Goal: Information Seeking & Learning: Learn about a topic

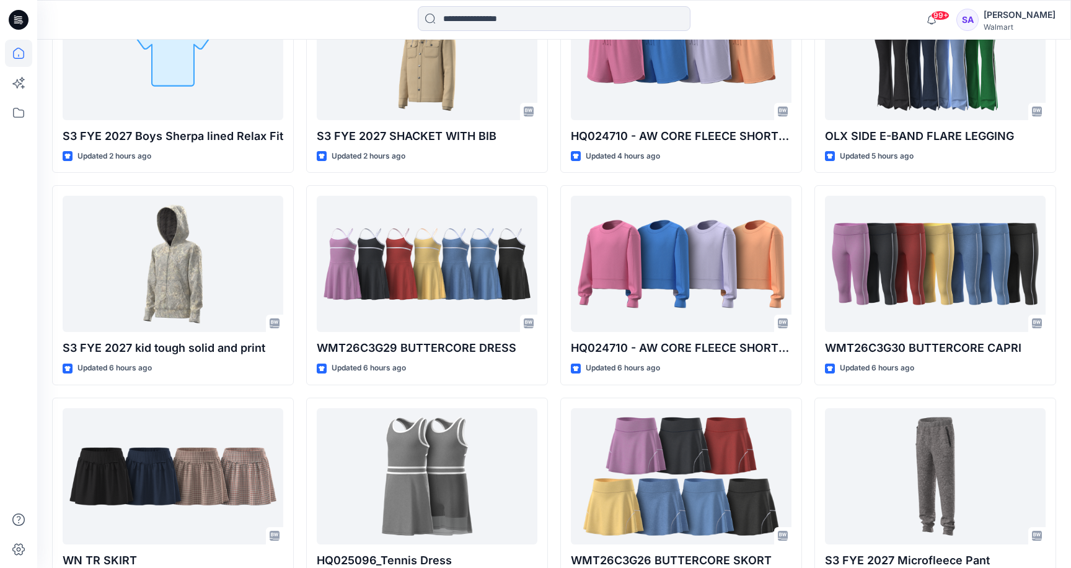
scroll to position [464, 0]
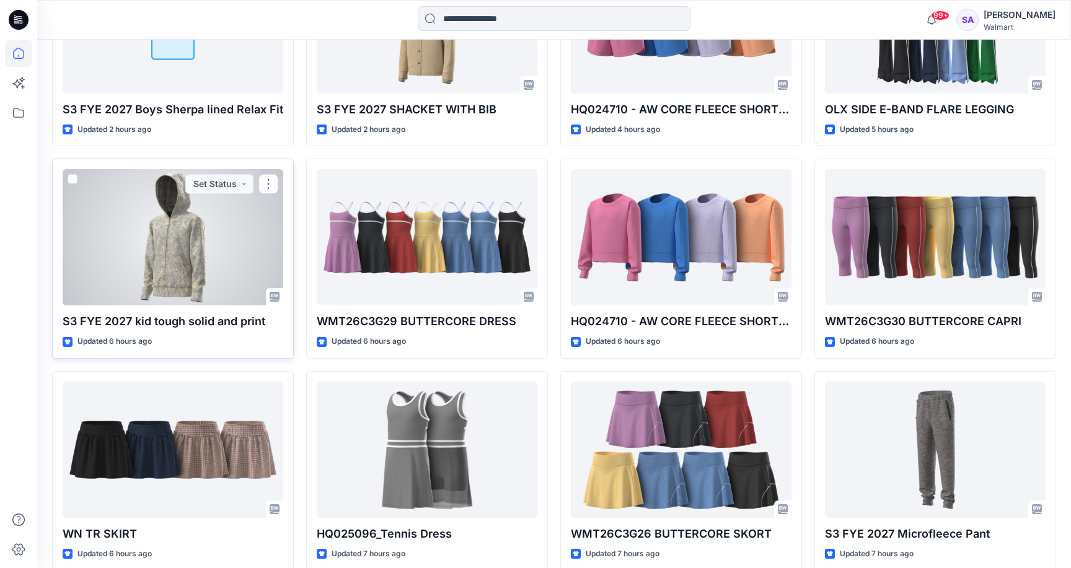
click at [205, 258] on div at bounding box center [173, 237] width 221 height 136
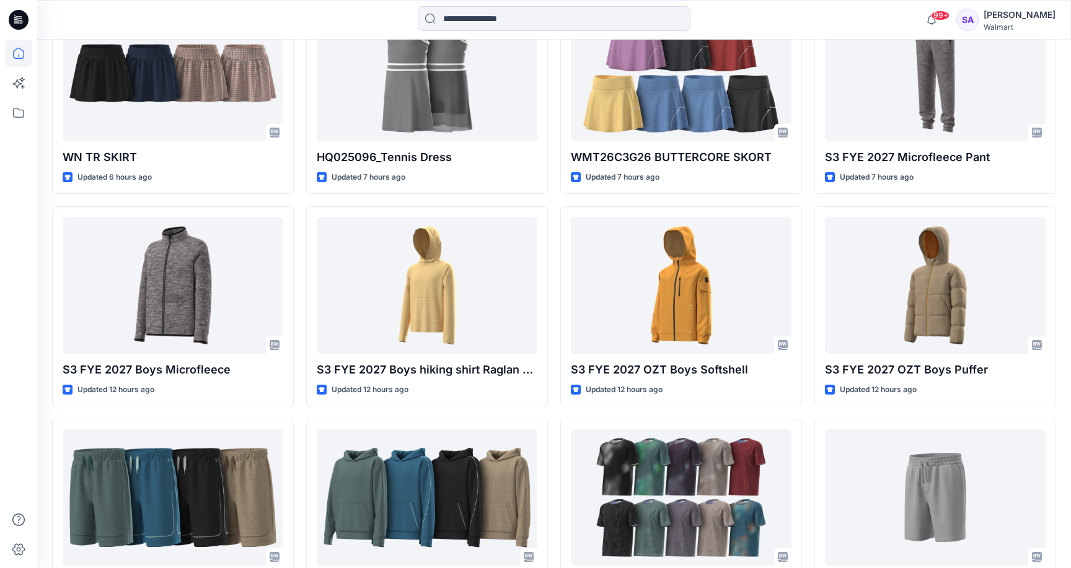
scroll to position [850, 0]
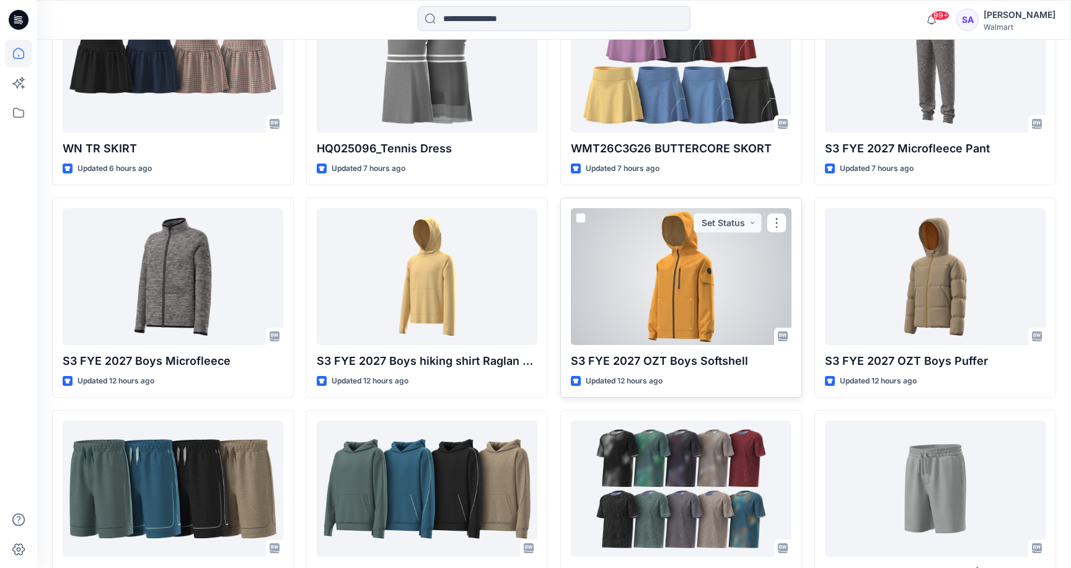
click at [663, 280] on div at bounding box center [681, 276] width 221 height 136
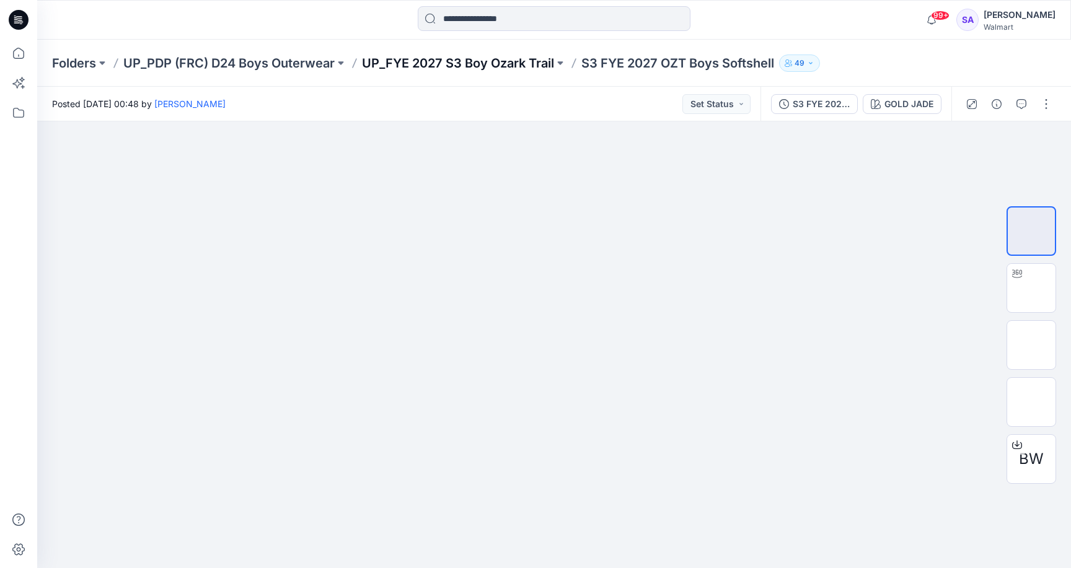
click at [488, 63] on p "UP_FYE 2027 S3 Boy Ozark Trail" at bounding box center [458, 63] width 192 height 17
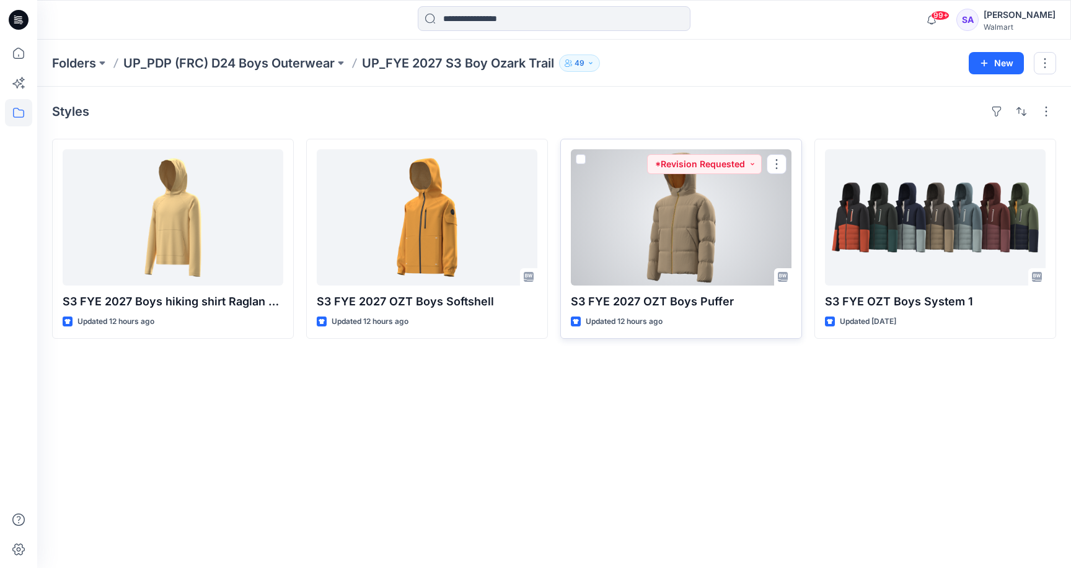
click at [663, 226] on div at bounding box center [681, 217] width 221 height 136
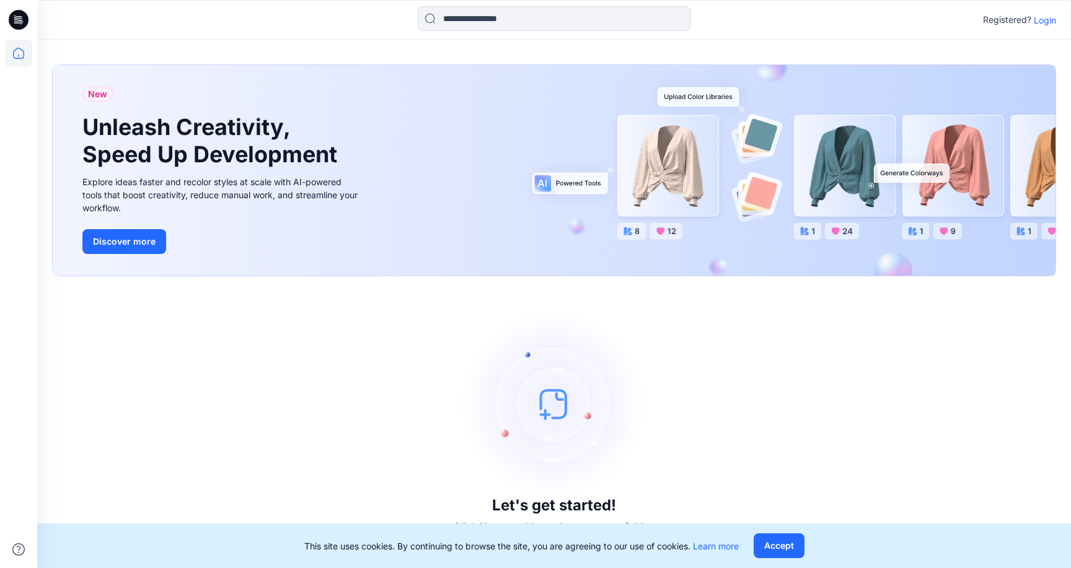
click at [1047, 19] on p "Login" at bounding box center [1045, 20] width 22 height 13
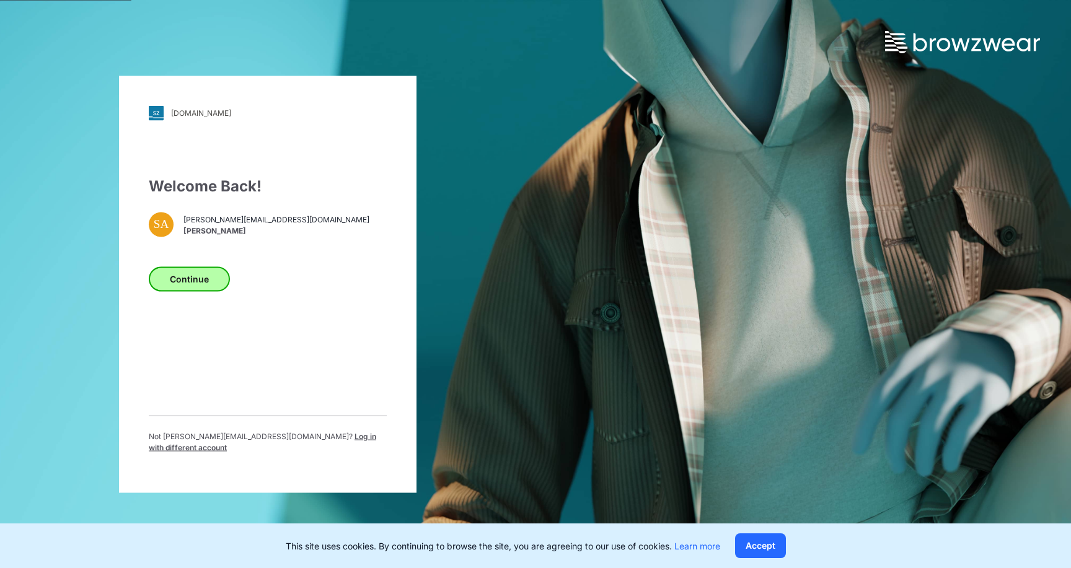
click at [168, 291] on button "Continue" at bounding box center [189, 279] width 81 height 25
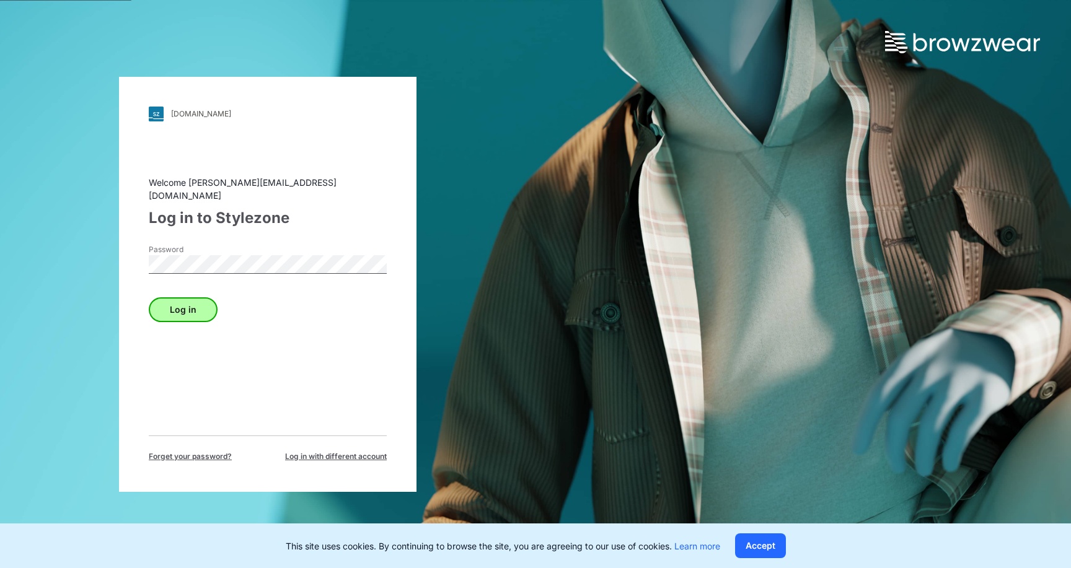
click at [183, 298] on button "Log in" at bounding box center [183, 310] width 69 height 25
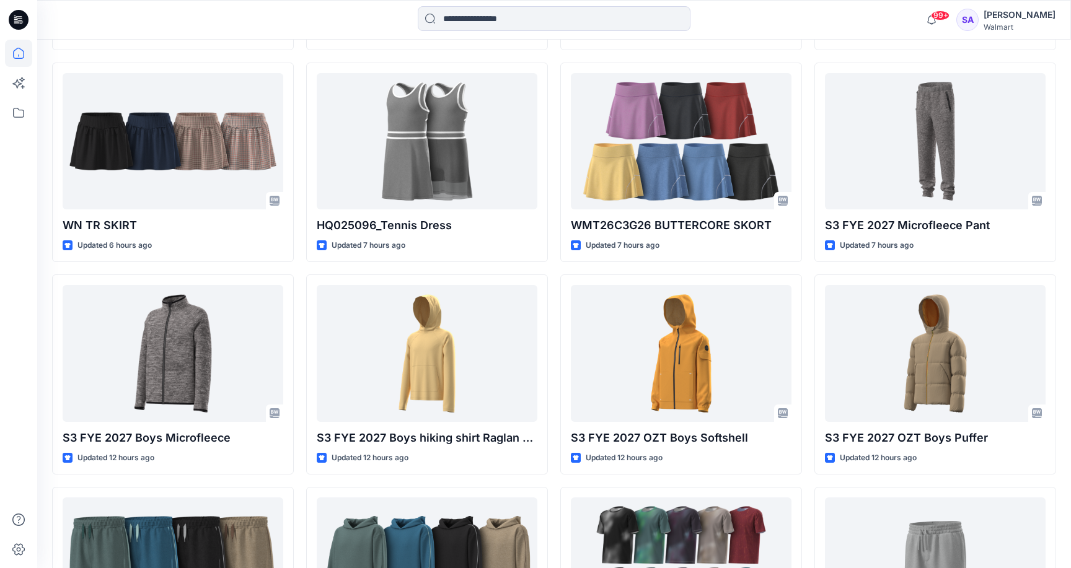
scroll to position [713, 0]
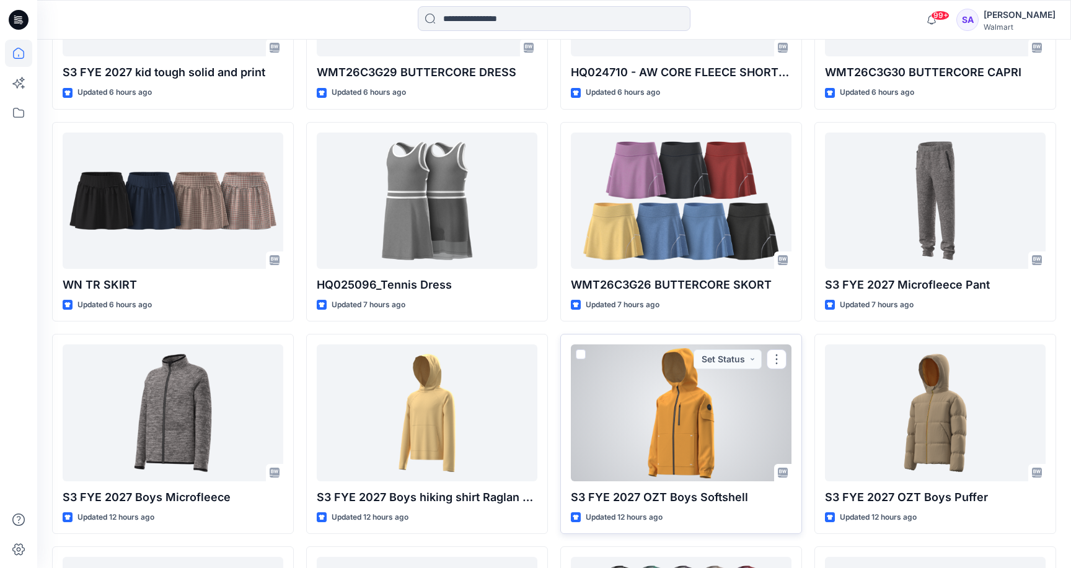
click at [674, 410] on div at bounding box center [681, 413] width 221 height 136
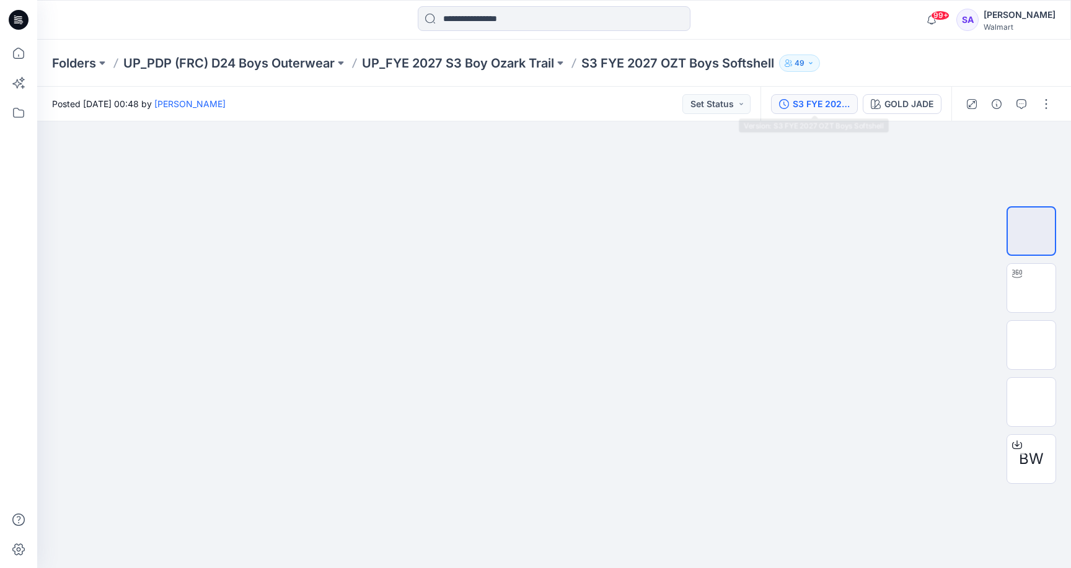
click at [830, 106] on div "S3 FYE 2027 OZT Boys Softshell" at bounding box center [821, 104] width 57 height 14
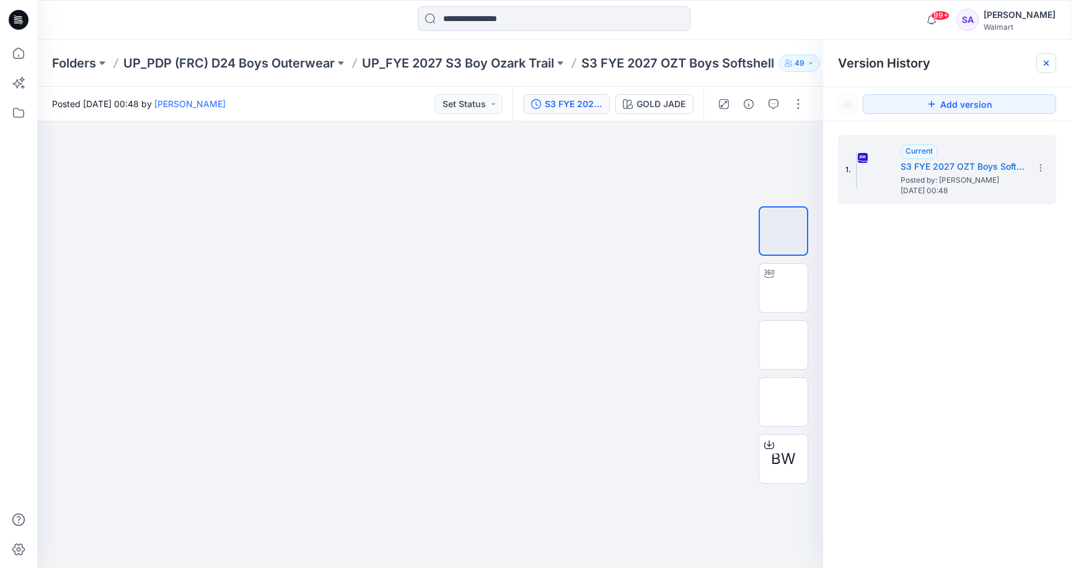
click at [1051, 62] on div at bounding box center [1046, 63] width 20 height 20
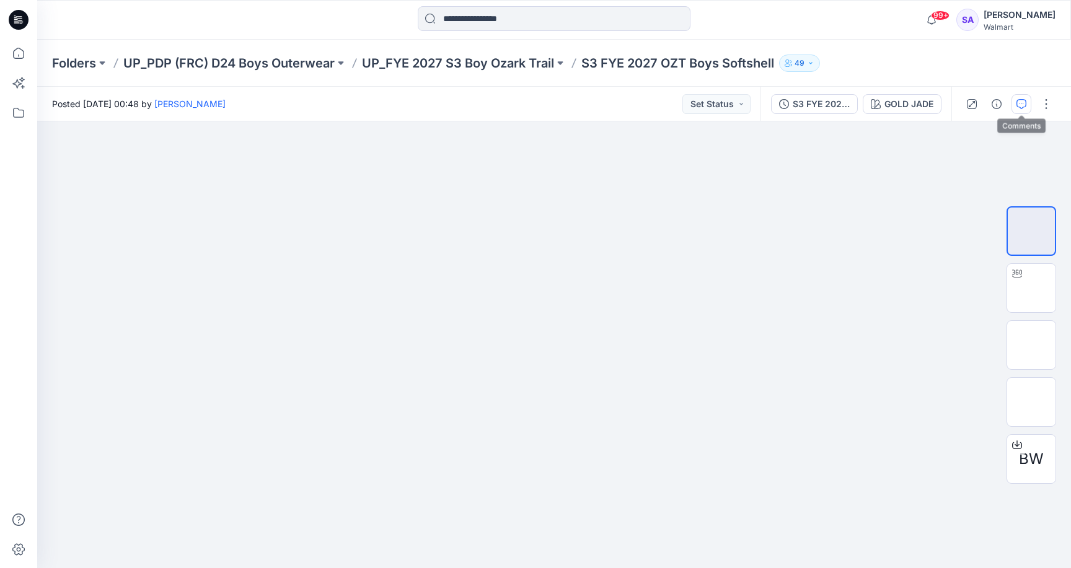
click at [1021, 107] on icon "button" at bounding box center [1021, 104] width 10 height 10
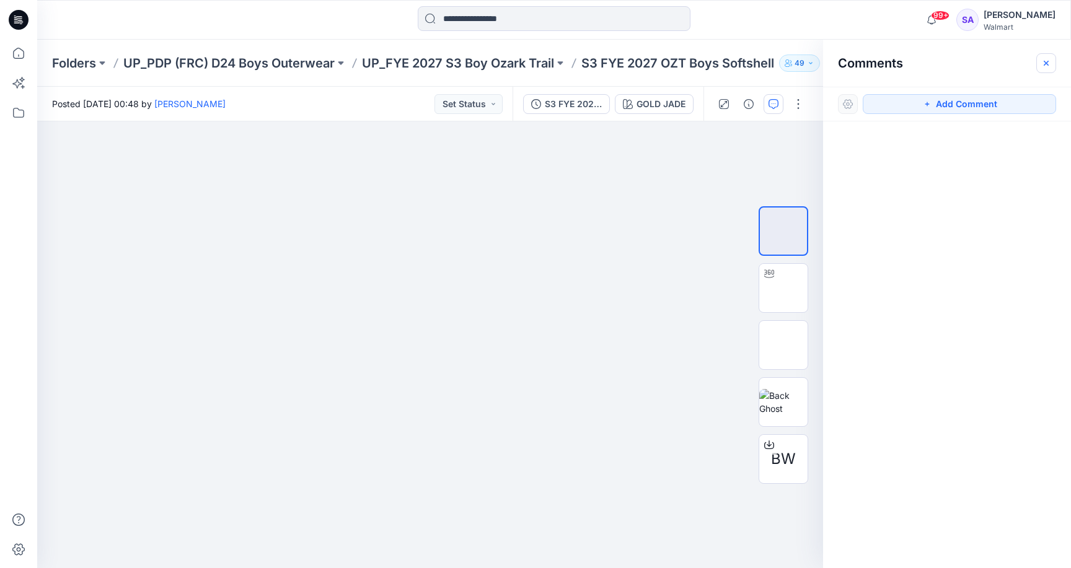
click at [1044, 65] on icon "button" at bounding box center [1046, 62] width 5 height 5
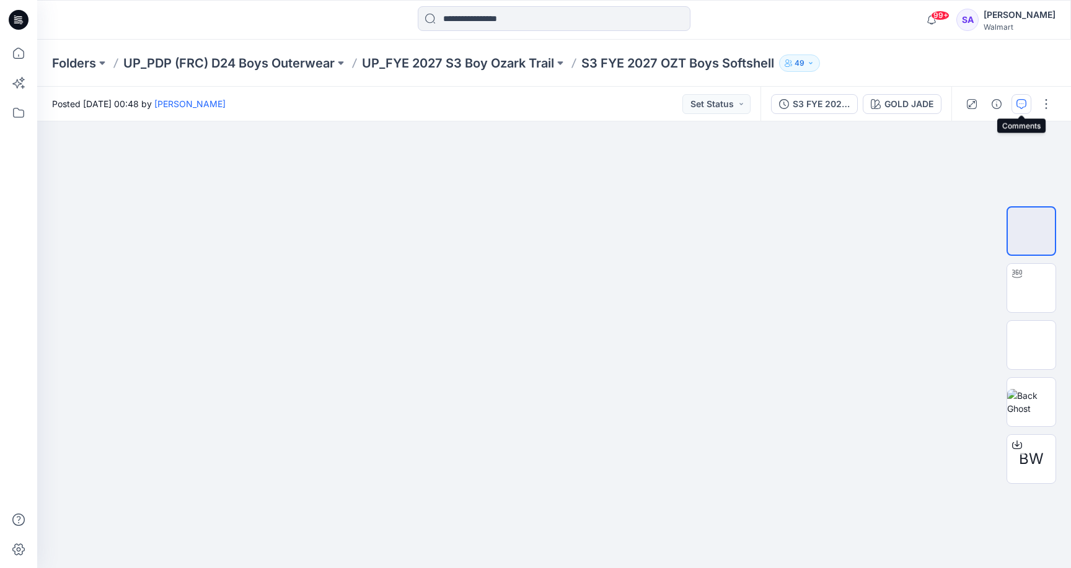
click at [1015, 107] on button "button" at bounding box center [1022, 104] width 20 height 20
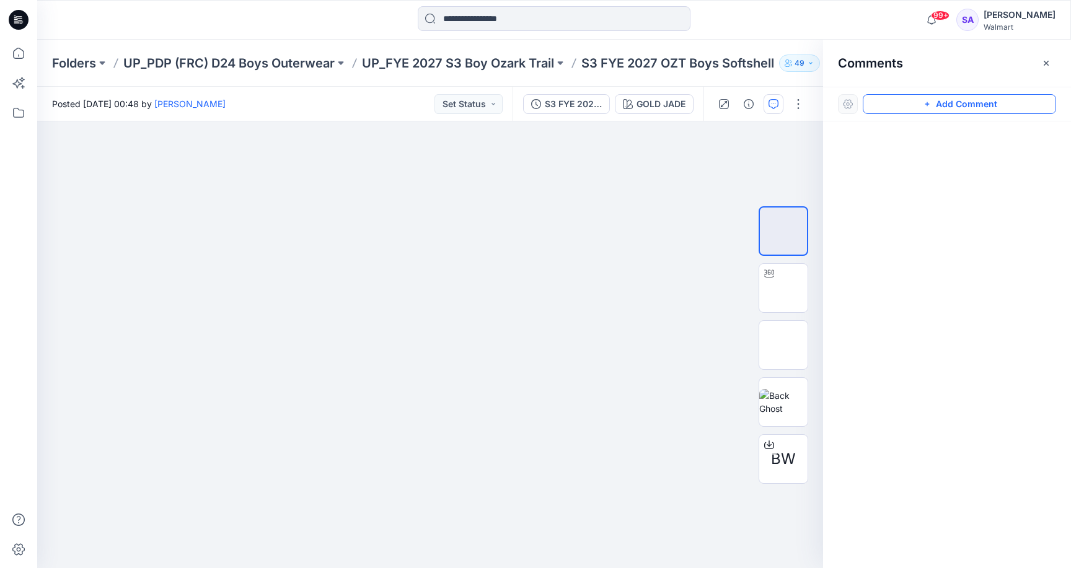
click at [1013, 108] on button "Add Comment" at bounding box center [959, 104] width 193 height 20
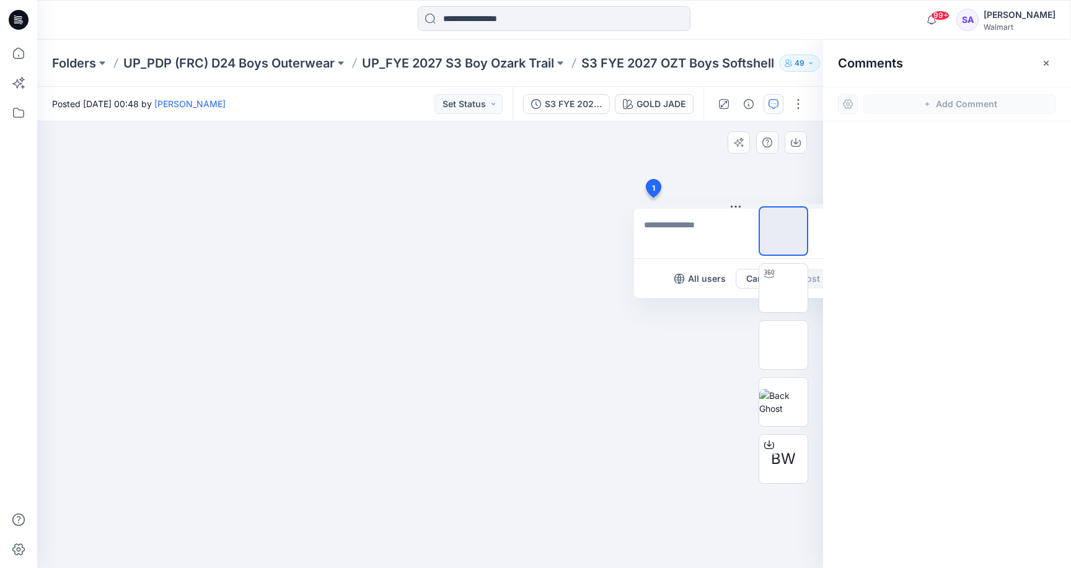
click at [653, 198] on div "1 All users Cancel Post" at bounding box center [430, 344] width 786 height 447
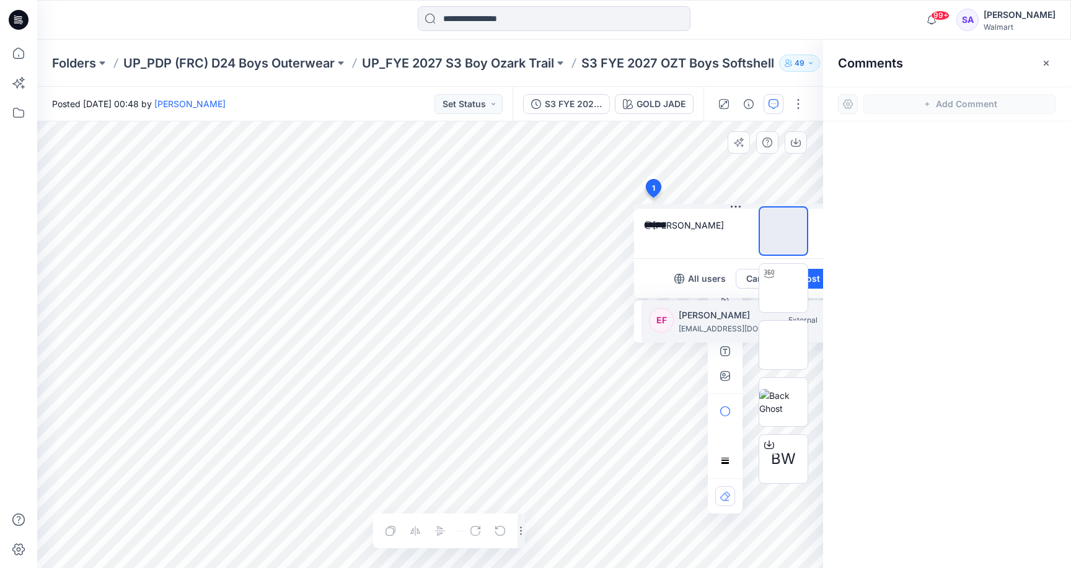
drag, startPoint x: 683, startPoint y: 245, endPoint x: 684, endPoint y: 324, distance: 78.7
click at [684, 324] on p "elianafermin@frcny.net" at bounding box center [725, 329] width 93 height 12
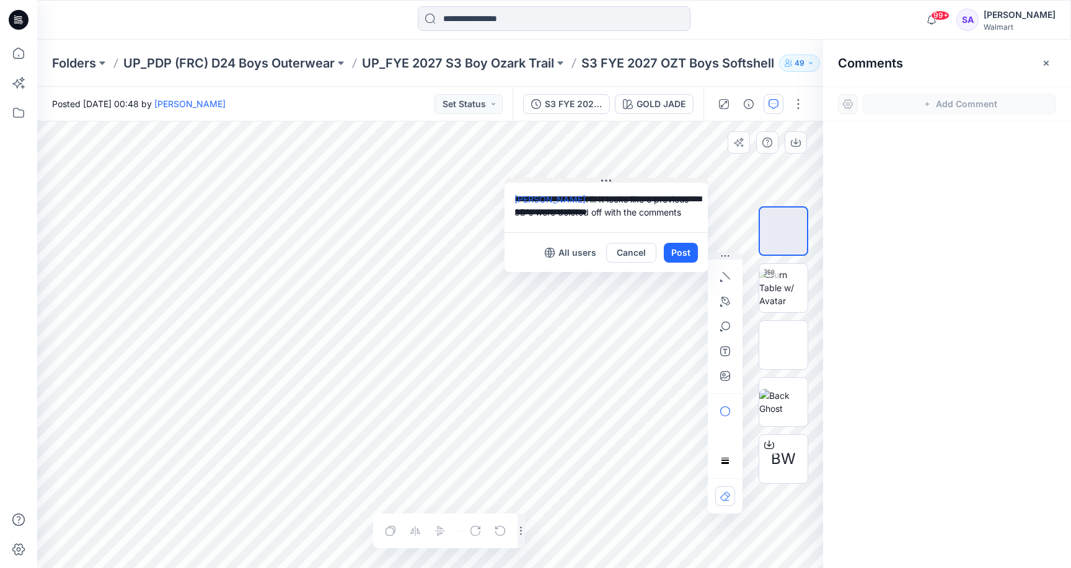
drag, startPoint x: 710, startPoint y: 206, endPoint x: 581, endPoint y: 180, distance: 131.5
click at [669, 212] on textarea "**********" at bounding box center [606, 208] width 203 height 50
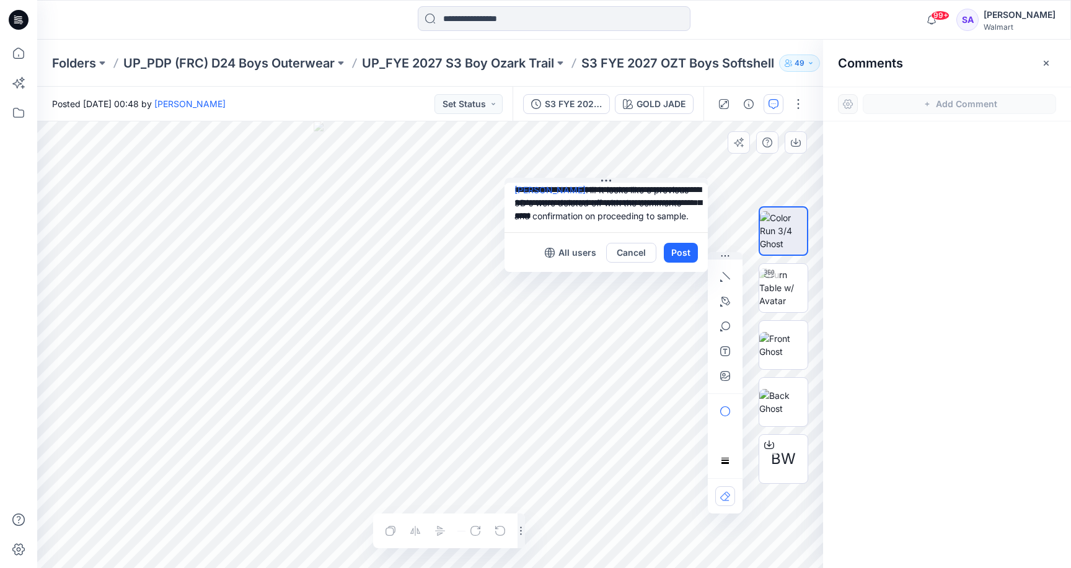
click at [638, 192] on textarea "**********" at bounding box center [606, 208] width 203 height 50
type textarea "**********"
click at [682, 255] on button "Post" at bounding box center [681, 253] width 34 height 20
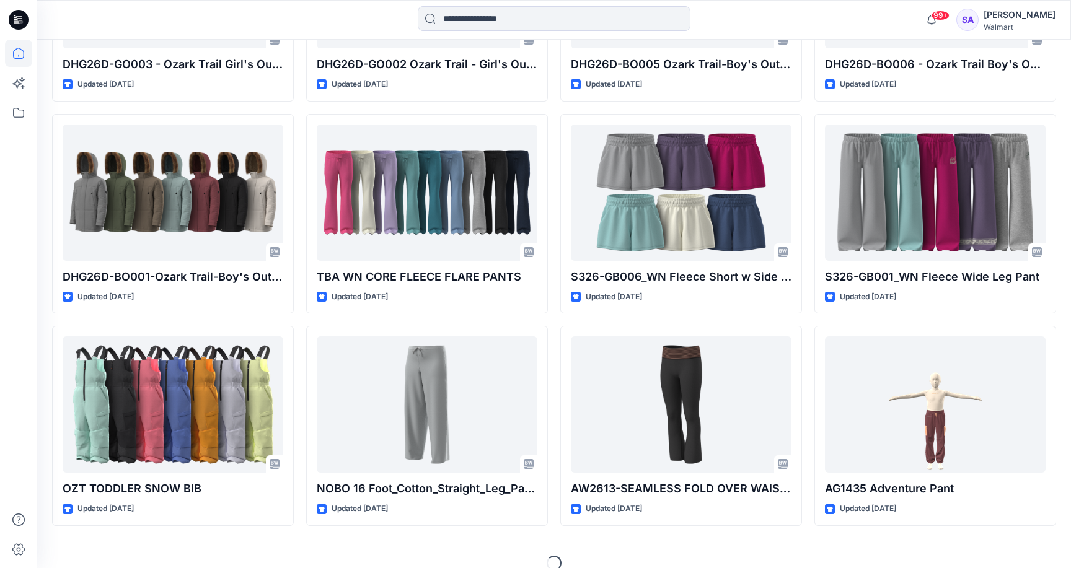
scroll to position [3694, 0]
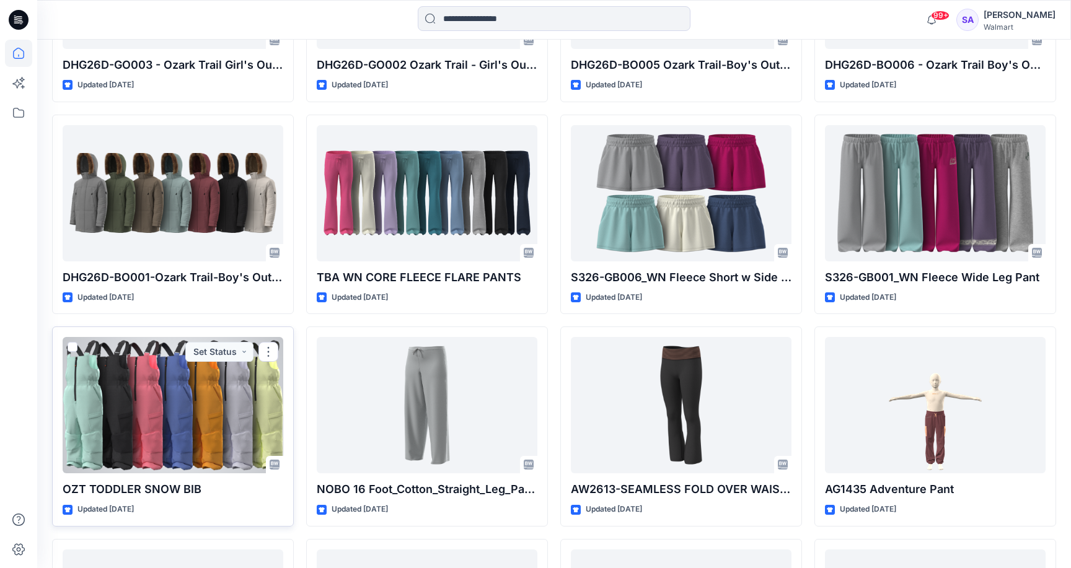
click at [146, 397] on div at bounding box center [173, 405] width 221 height 136
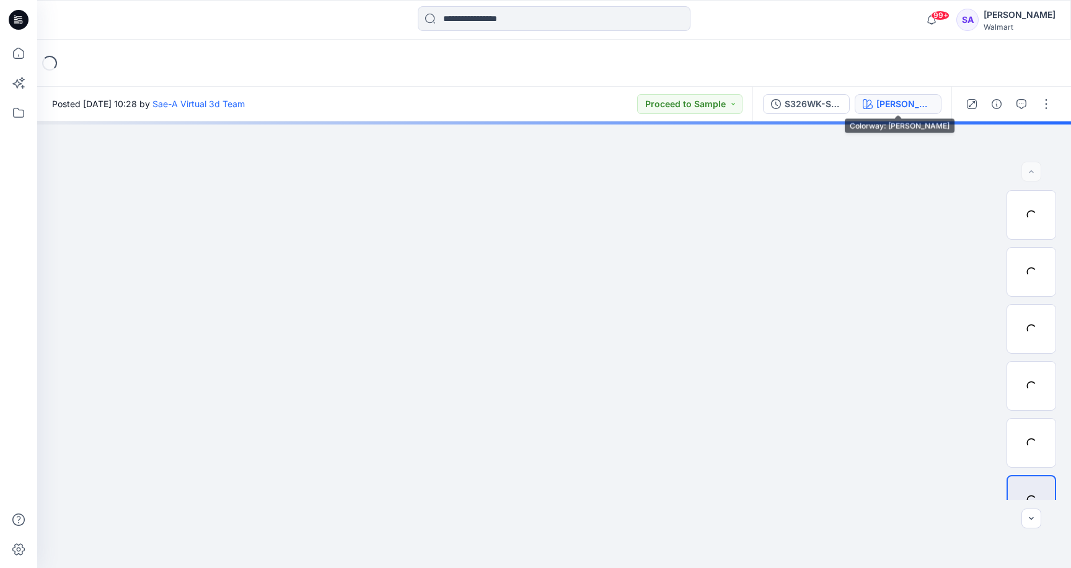
click at [919, 105] on div "OPALINE GREEN" at bounding box center [904, 104] width 57 height 14
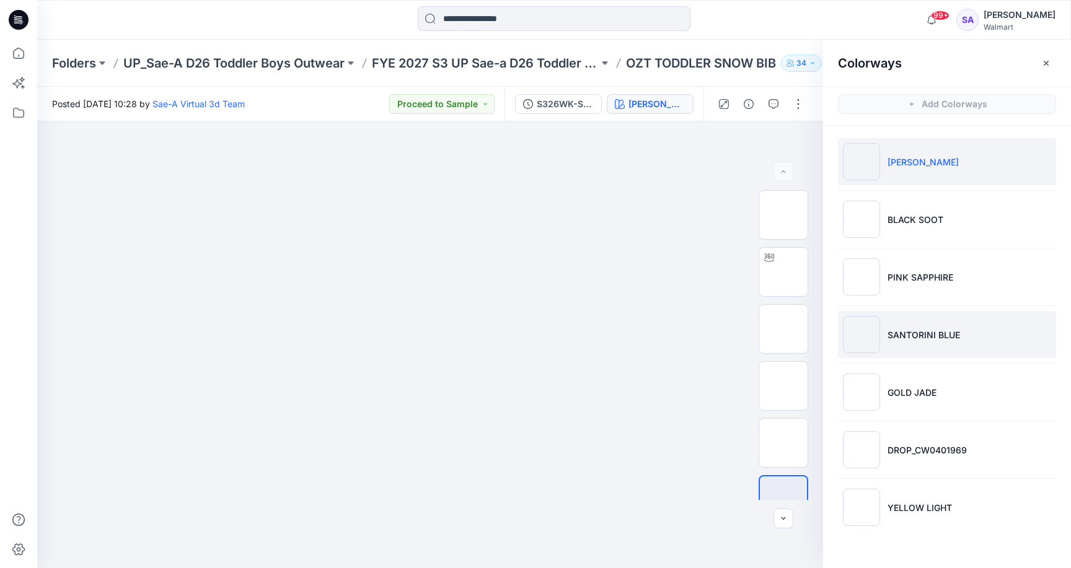
click at [888, 333] on p "SANTORINI BLUE" at bounding box center [924, 334] width 73 height 13
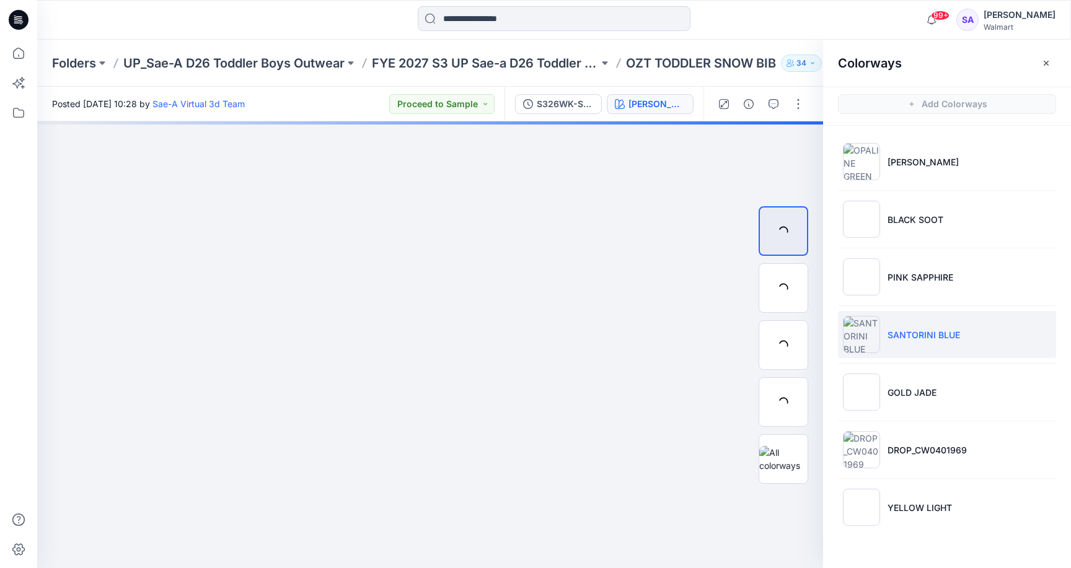
click at [917, 330] on p "SANTORINI BLUE" at bounding box center [924, 334] width 73 height 13
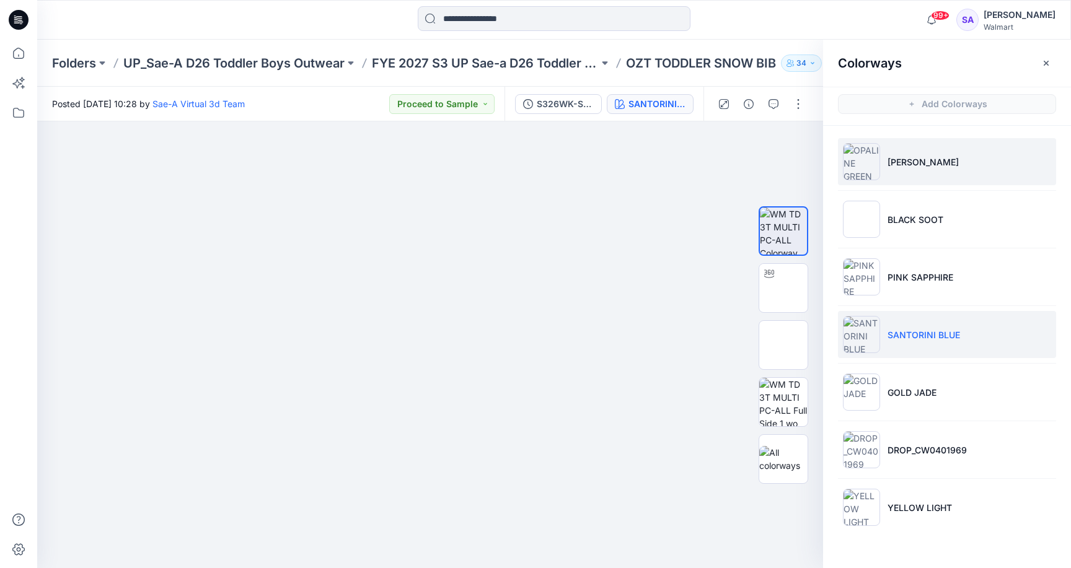
click at [914, 161] on p "OPALINE GREEN" at bounding box center [923, 162] width 71 height 13
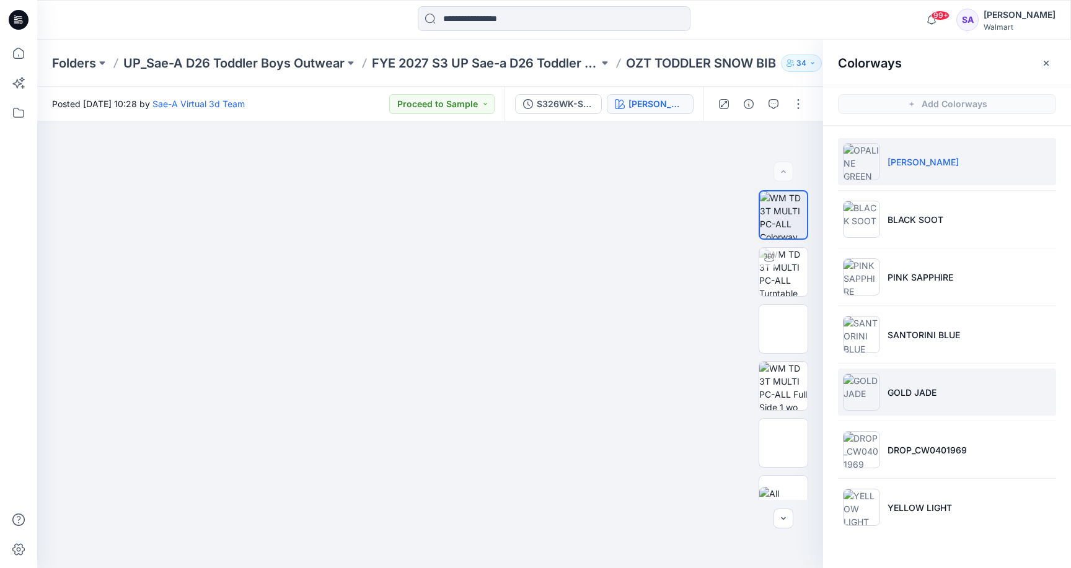
click at [919, 407] on li "GOLD JADE" at bounding box center [947, 392] width 218 height 47
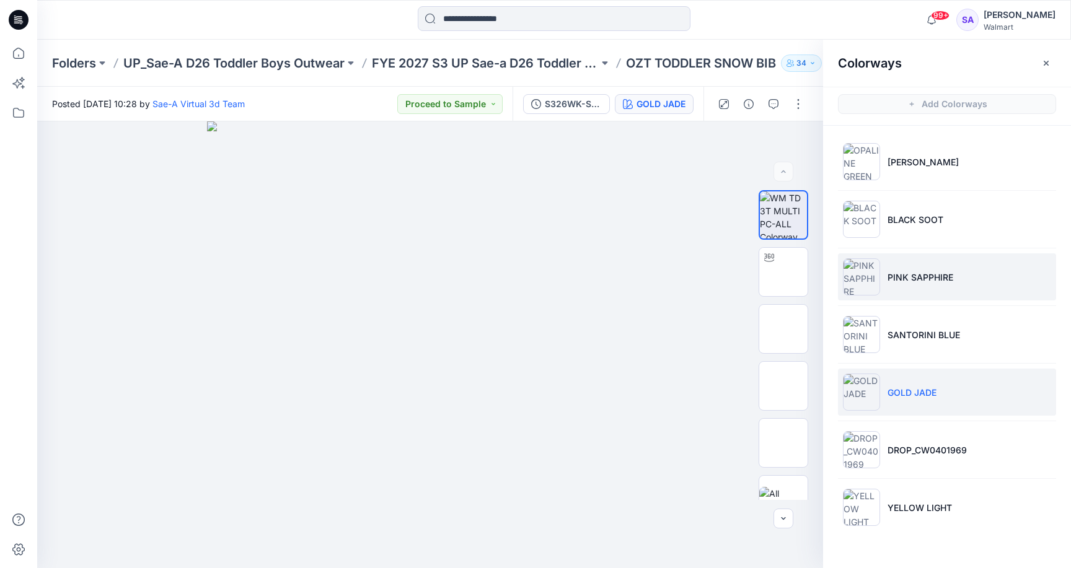
click at [909, 275] on p "PINK SAPPHIRE" at bounding box center [921, 277] width 66 height 13
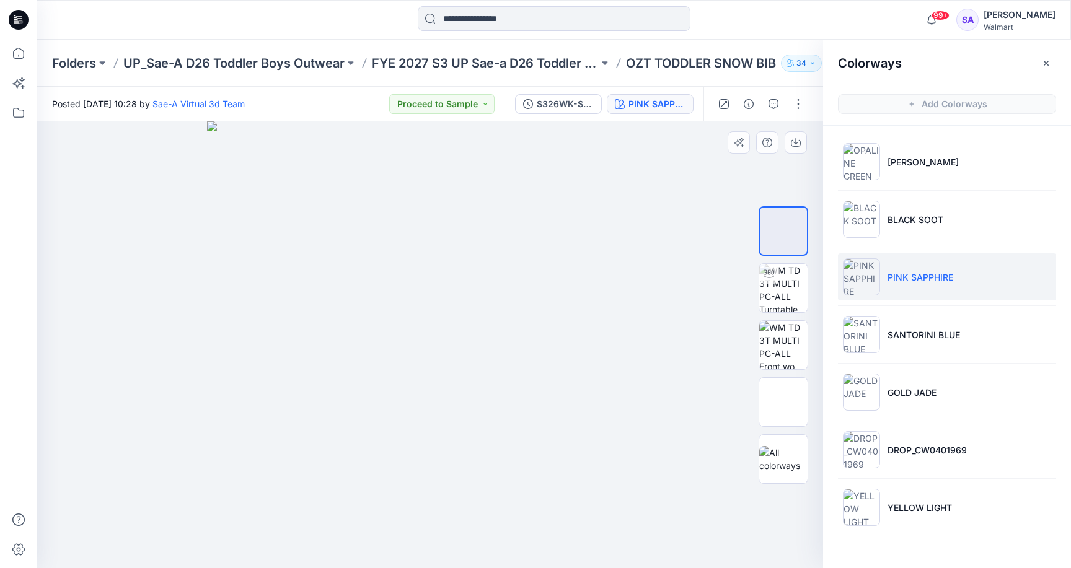
click at [280, 307] on img at bounding box center [430, 344] width 447 height 447
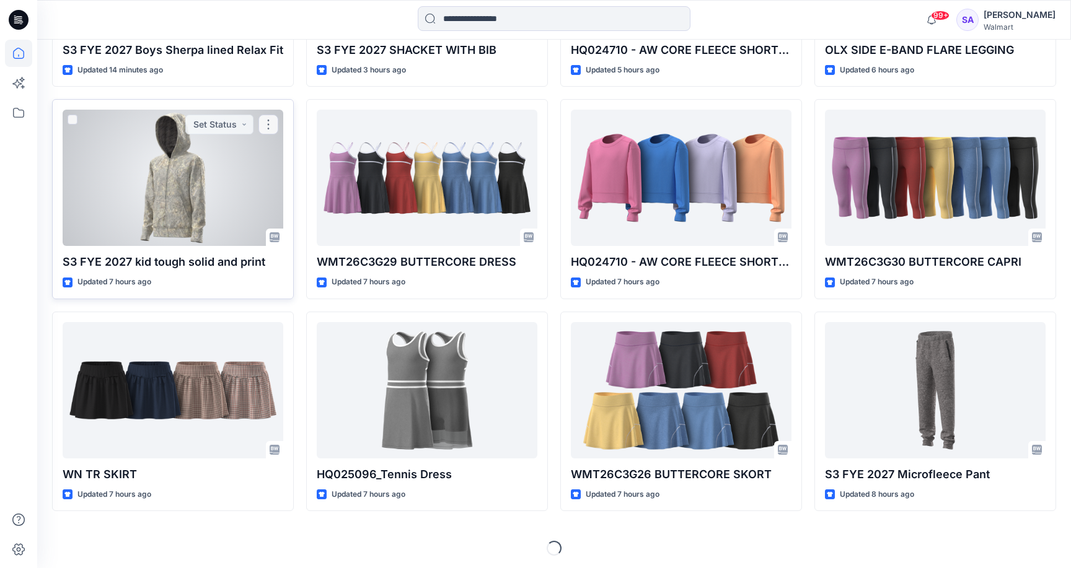
scroll to position [523, 0]
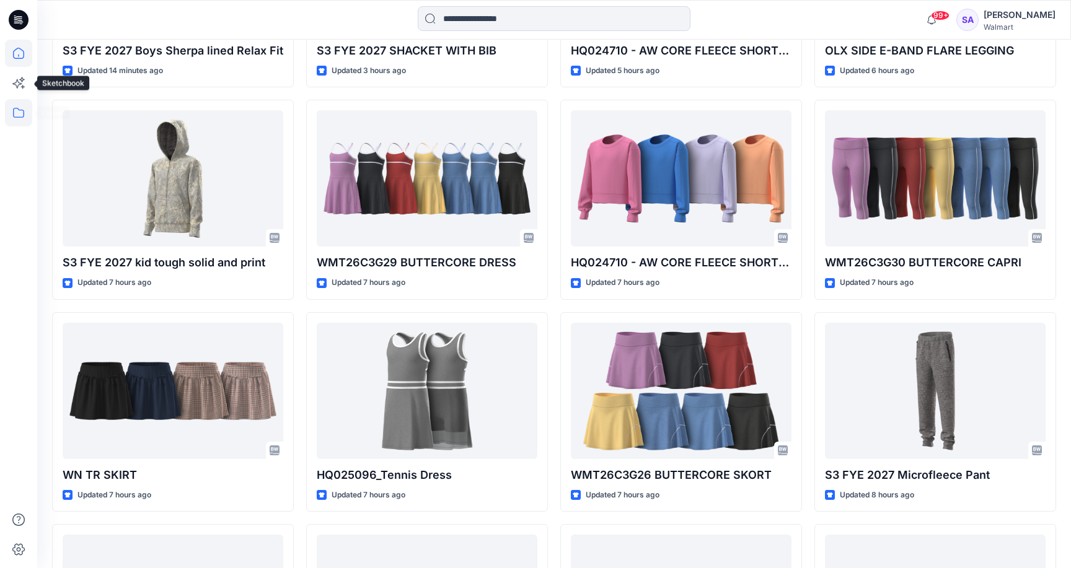
click at [15, 118] on icon at bounding box center [18, 112] width 27 height 27
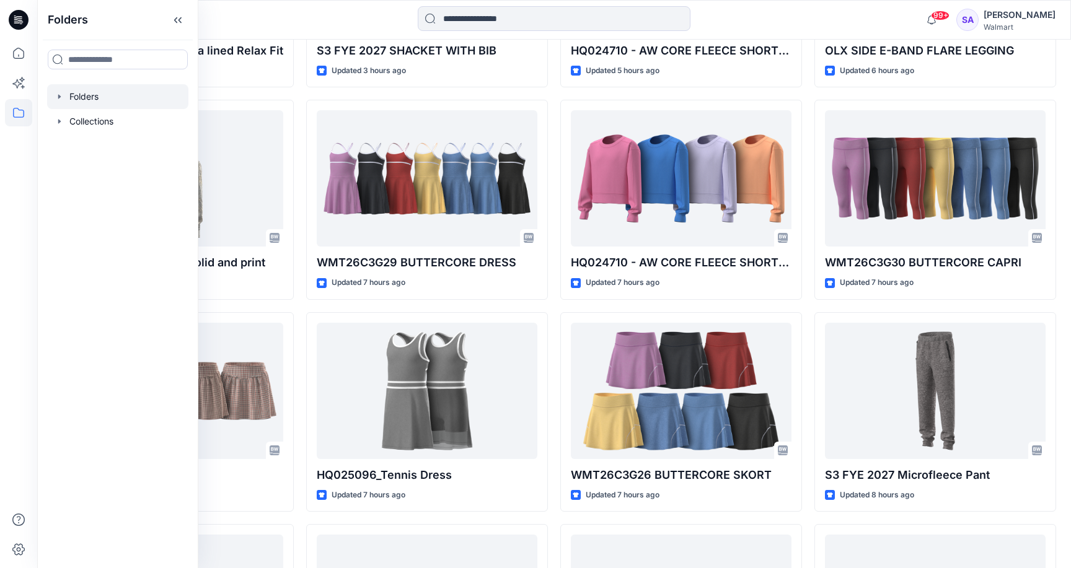
click at [91, 98] on div at bounding box center [117, 96] width 141 height 25
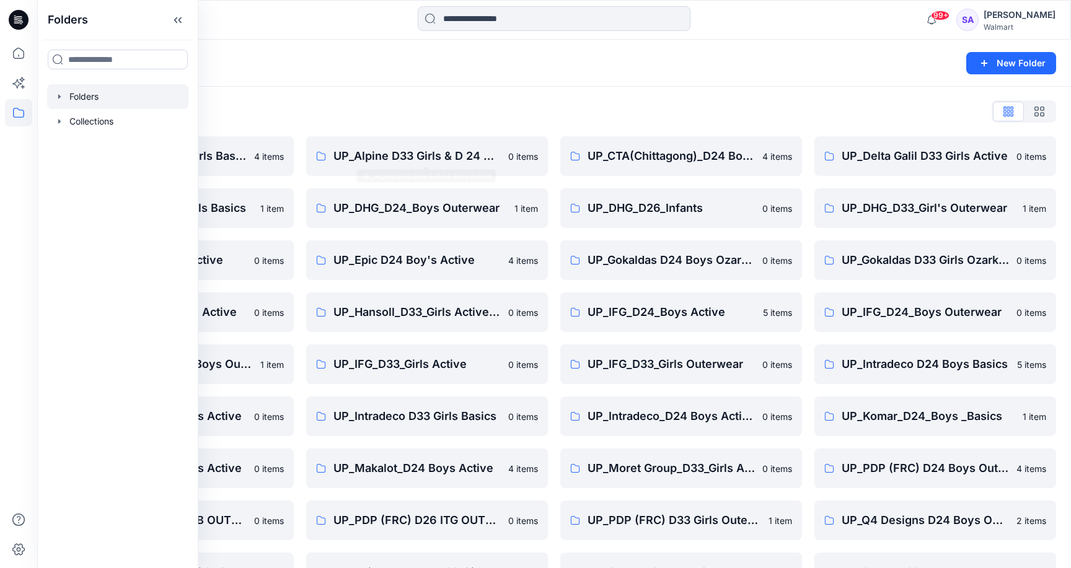
click at [355, 113] on div "Folders List" at bounding box center [554, 112] width 1004 height 20
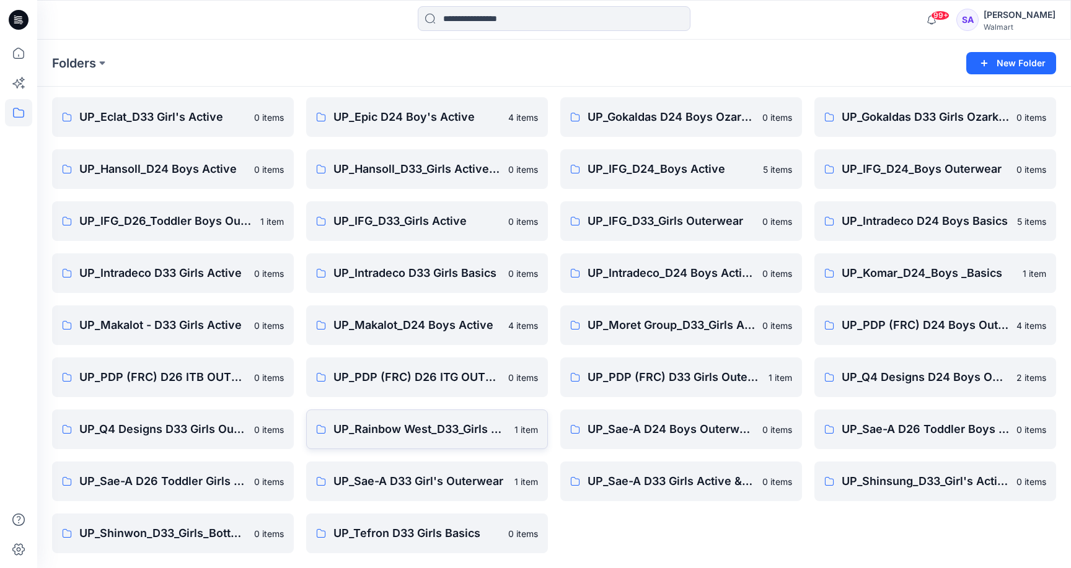
scroll to position [143, 0]
click at [888, 438] on p "UP_Sae-A D26 Toddler Boys Outwear" at bounding box center [934, 429] width 185 height 17
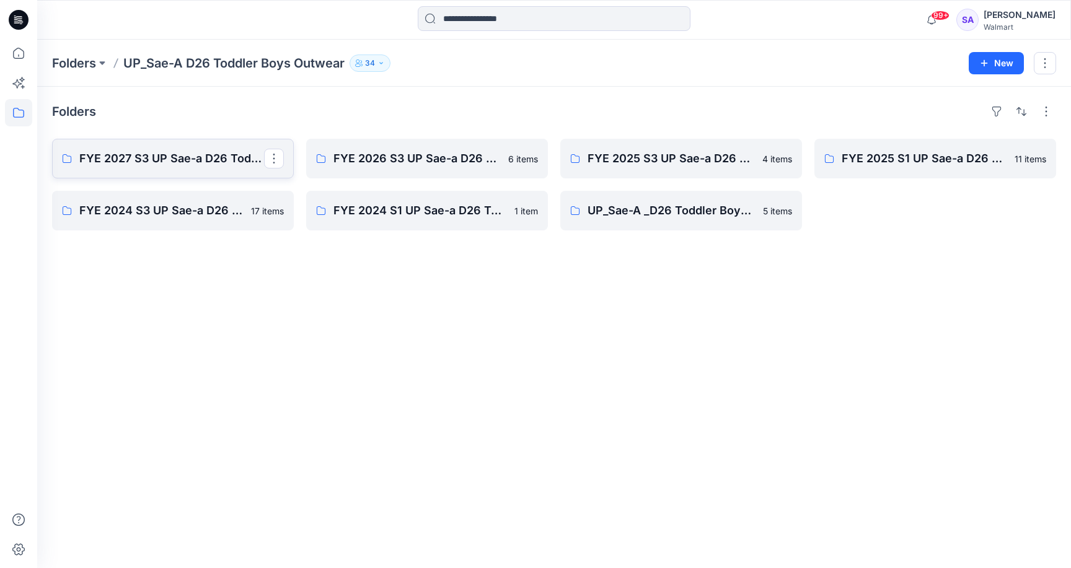
click at [180, 152] on p "FYE 2027 S3 UP Sae-a D26 Toddler Boy Outerwear - Ozark Trail" at bounding box center [171, 158] width 185 height 17
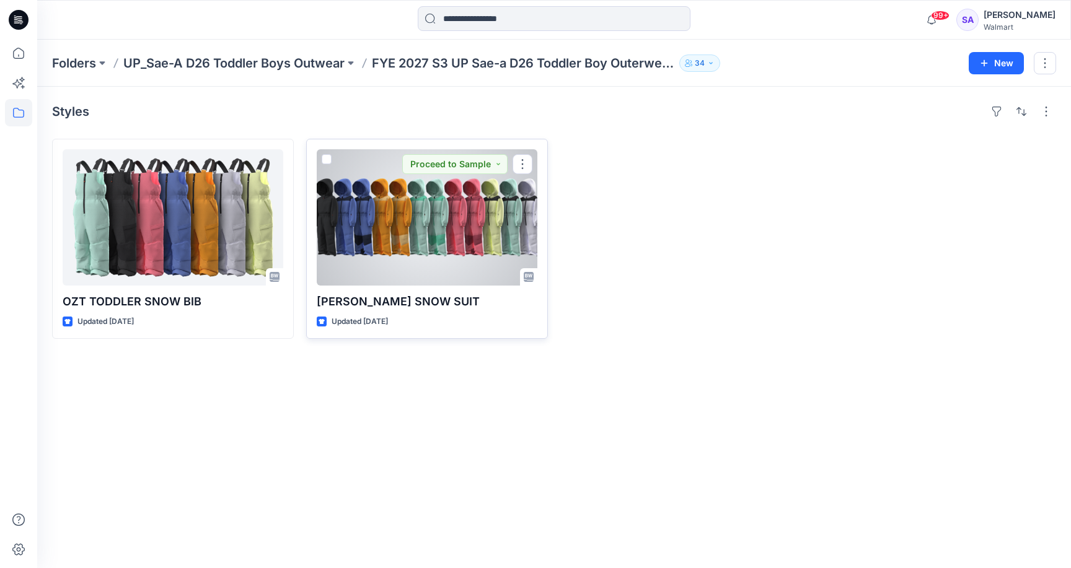
click at [413, 221] on div at bounding box center [427, 217] width 221 height 136
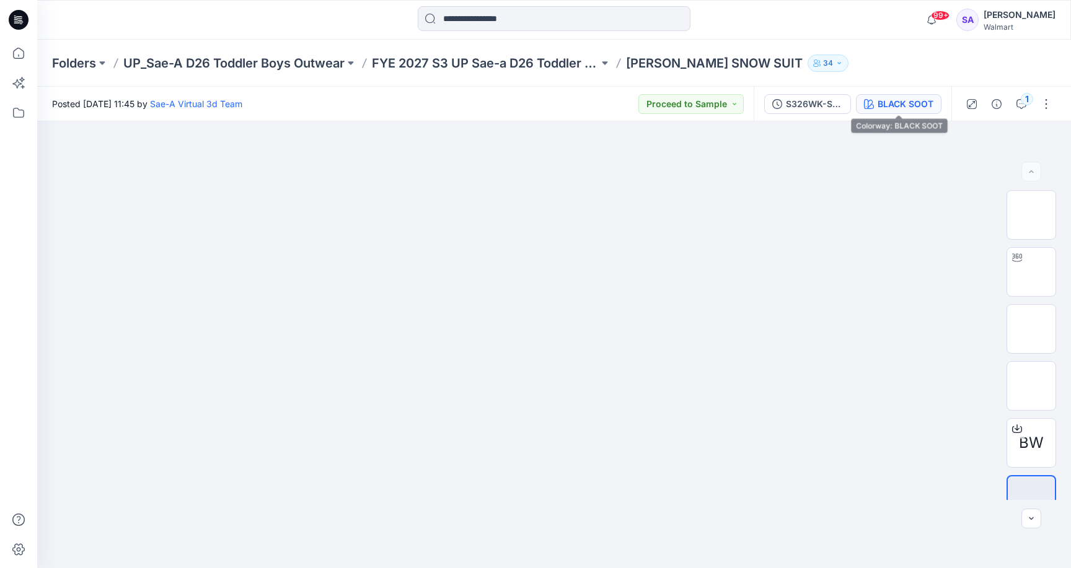
click at [895, 104] on div "BLACK SOOT" at bounding box center [906, 104] width 56 height 14
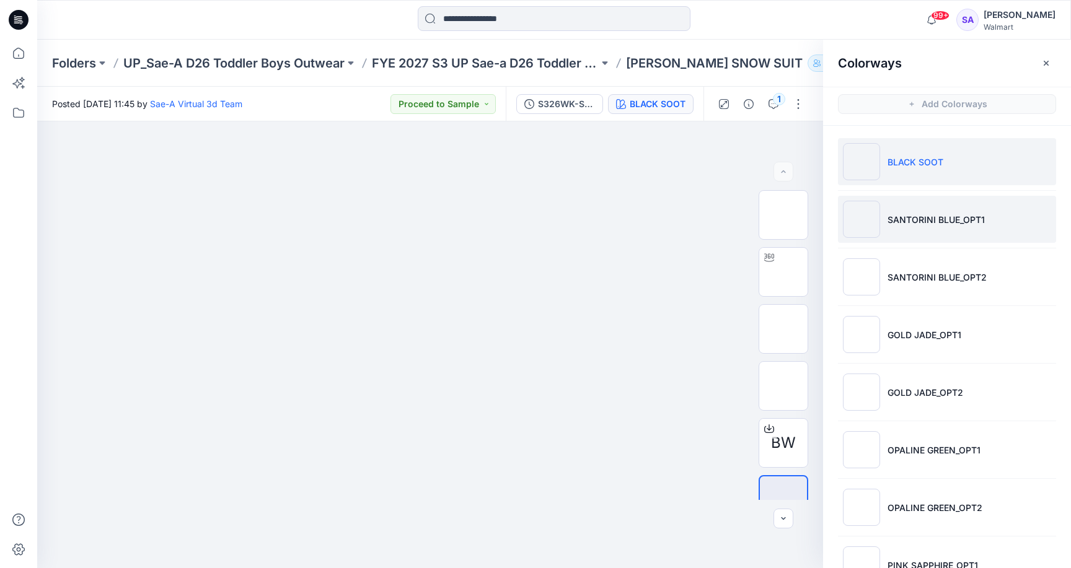
click at [950, 219] on p "SANTORINI BLUE_OPT1" at bounding box center [936, 219] width 97 height 13
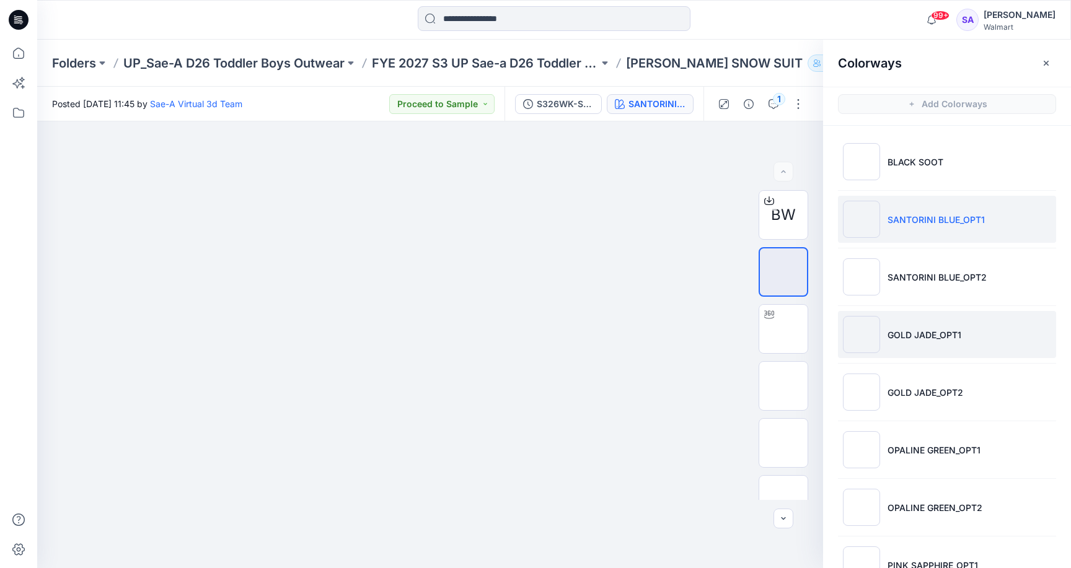
click at [963, 339] on li "GOLD JADE_OPT1" at bounding box center [947, 334] width 218 height 47
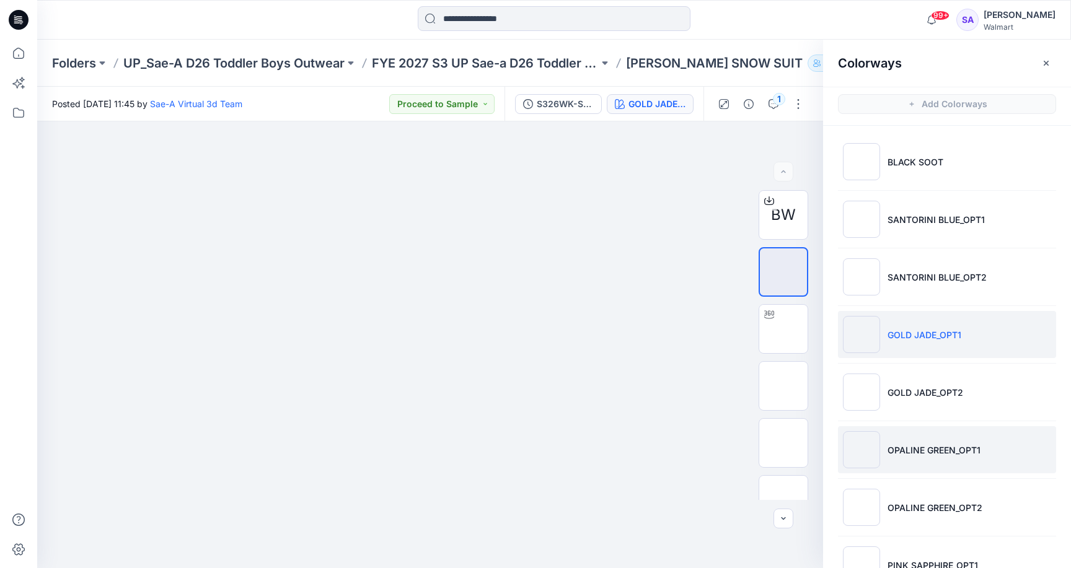
click at [966, 451] on p "OPALINE GREEN_OPT1" at bounding box center [934, 450] width 93 height 13
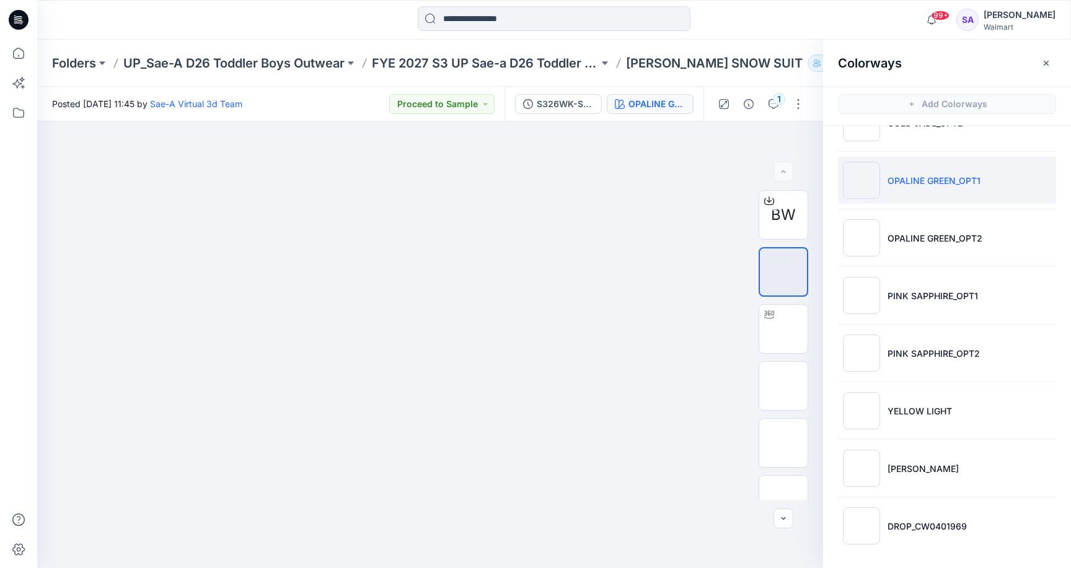
scroll to position [270, 0]
click at [957, 300] on p "PINK SAPPHIRE_OPT1" at bounding box center [933, 295] width 90 height 13
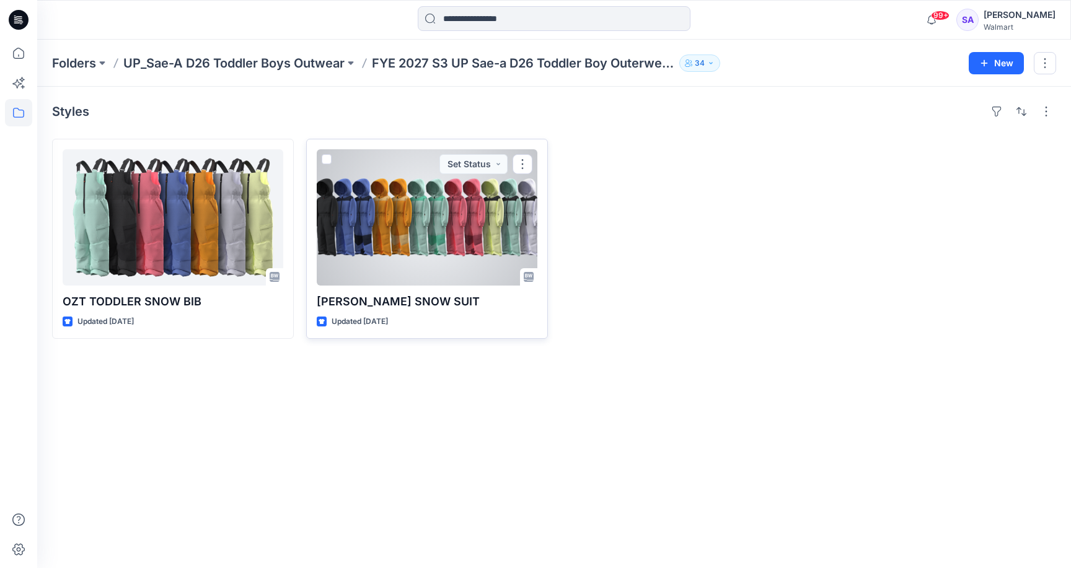
click at [374, 242] on div at bounding box center [427, 217] width 221 height 136
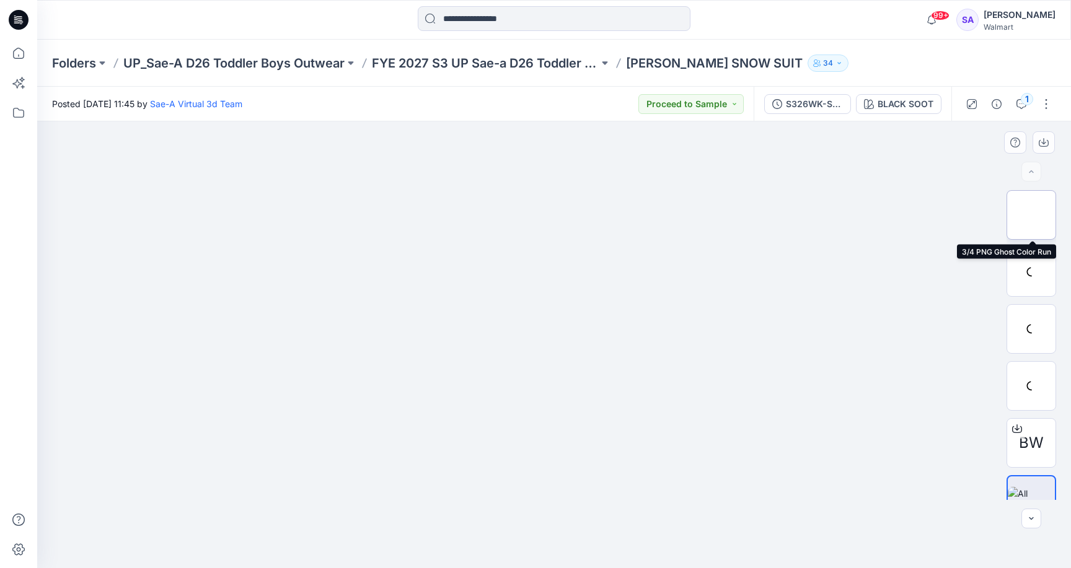
click at [1031, 215] on img at bounding box center [1031, 215] width 0 height 0
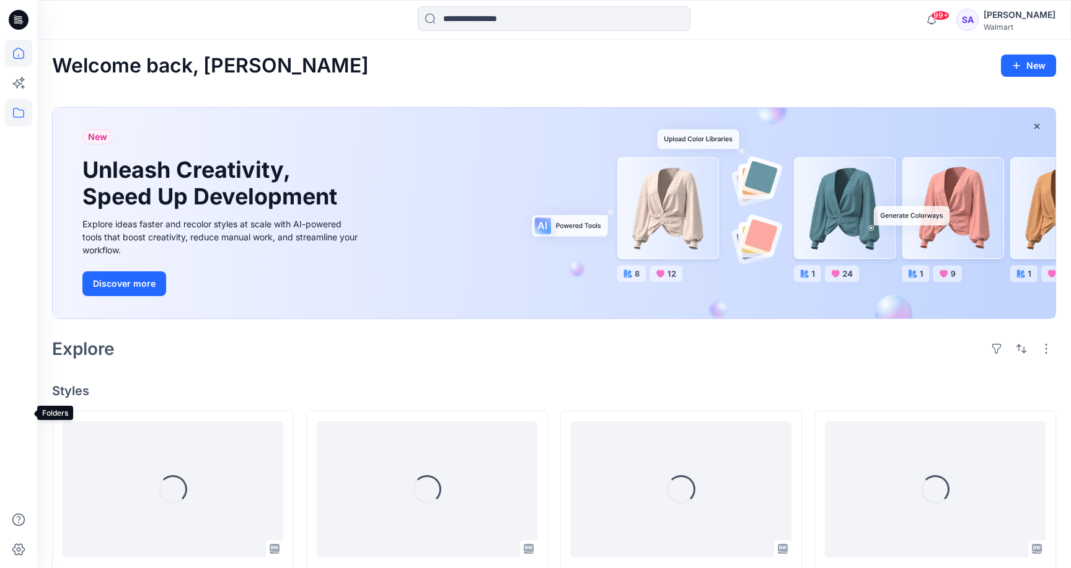
scroll to position [300, 0]
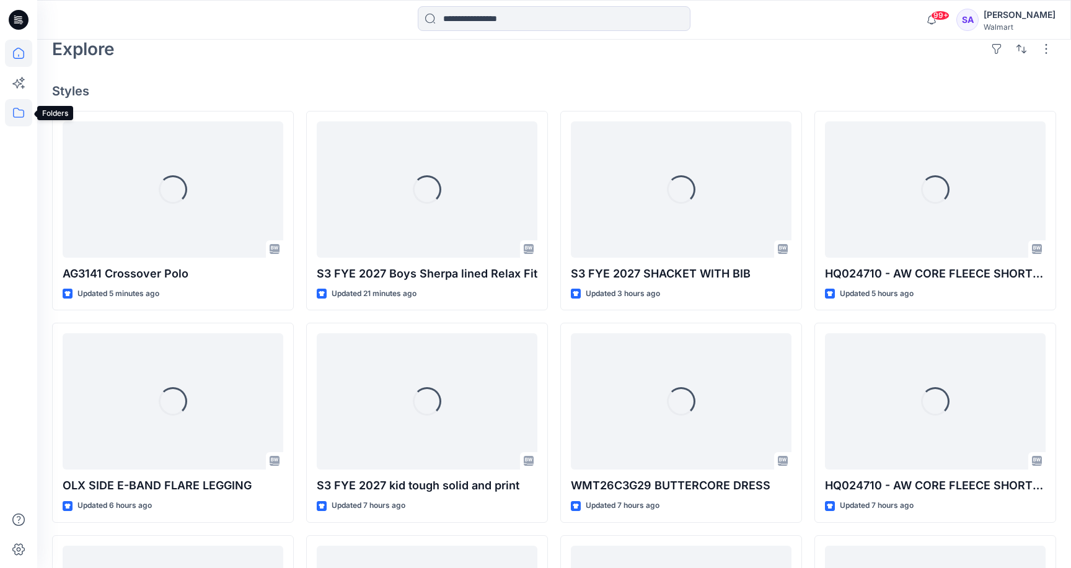
drag, startPoint x: 0, startPoint y: 0, endPoint x: 19, endPoint y: 112, distance: 113.1
click at [19, 112] on icon at bounding box center [18, 112] width 27 height 27
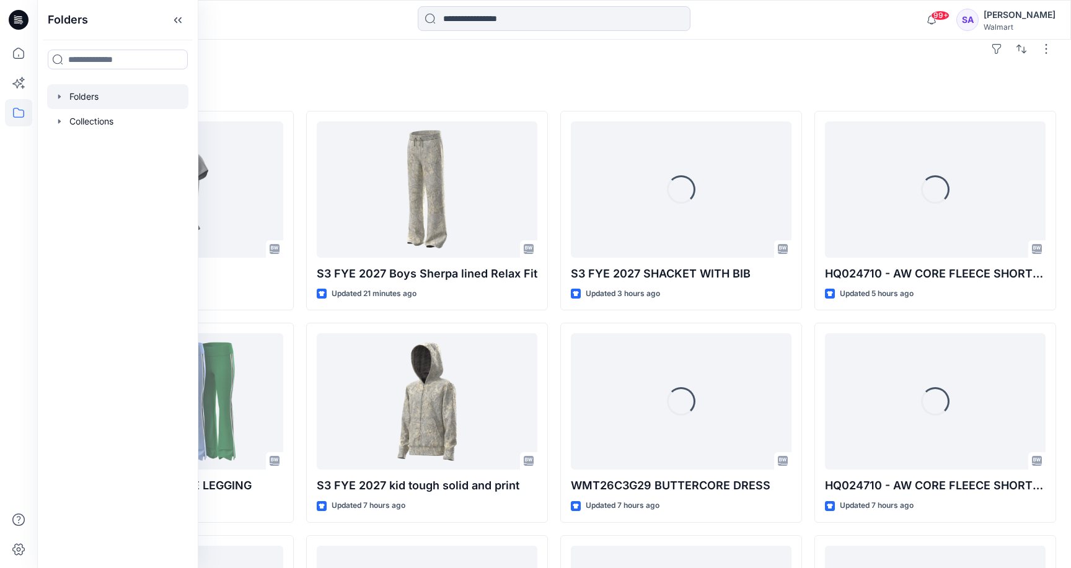
click at [99, 94] on div at bounding box center [117, 96] width 141 height 25
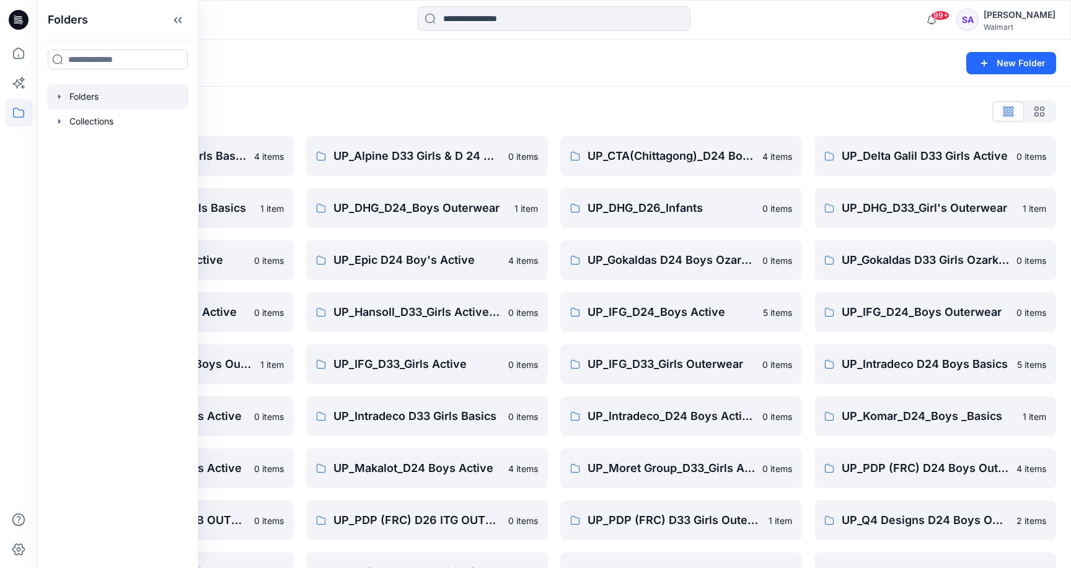
click at [424, 110] on div "Folders List" at bounding box center [554, 112] width 1004 height 20
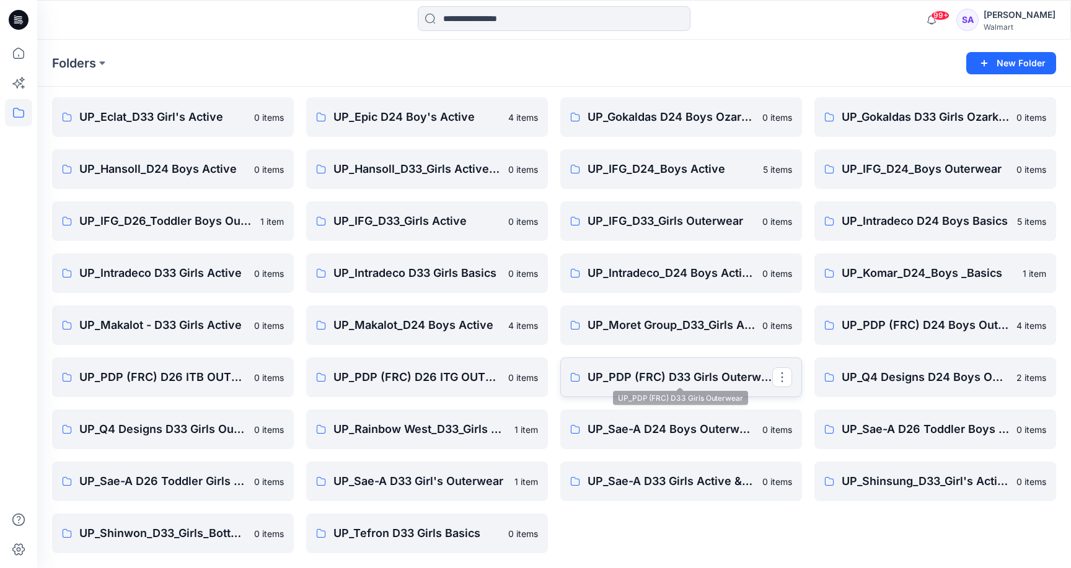
scroll to position [143, 0]
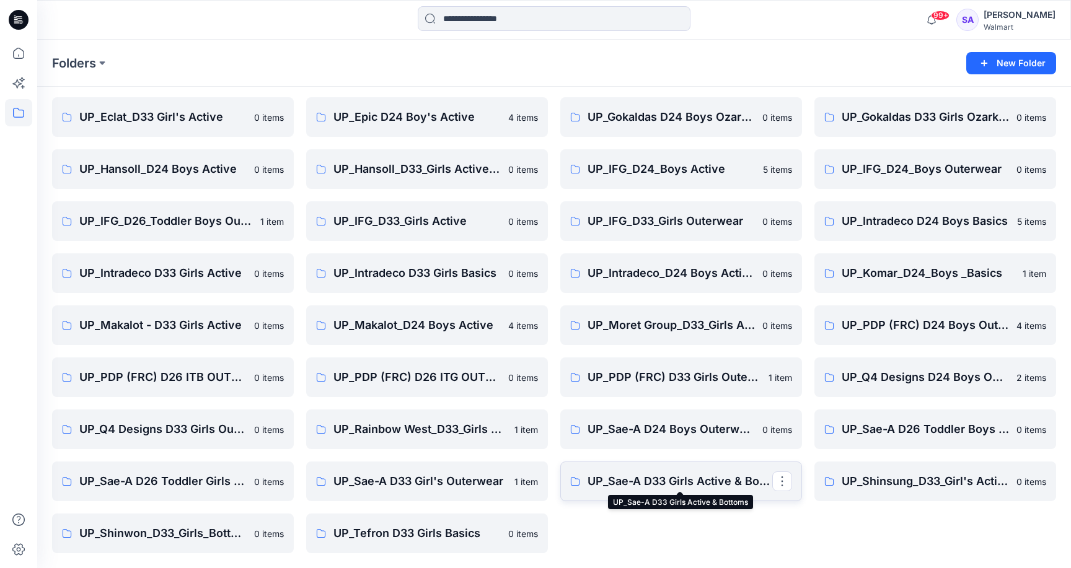
click at [675, 482] on p "UP_Sae-A D33 Girls Active & Bottoms" at bounding box center [680, 481] width 185 height 17
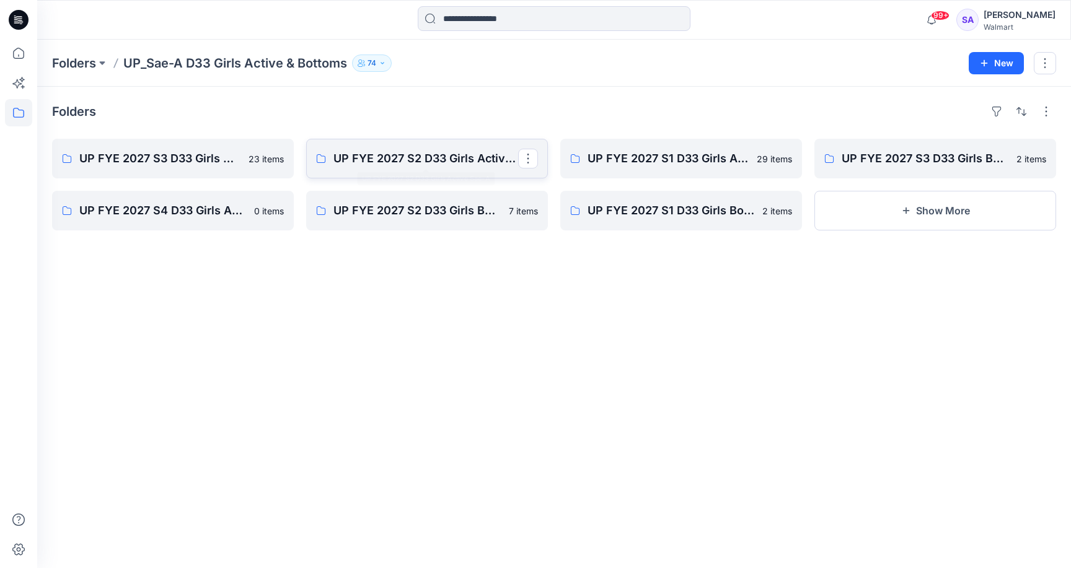
click at [441, 161] on p "UP FYE 2027 S2 D33 Girls Active Sae-A" at bounding box center [425, 158] width 185 height 17
click at [699, 161] on p "UP FYE 2027 S1 D33 Girls Active Sae-A" at bounding box center [680, 158] width 185 height 17
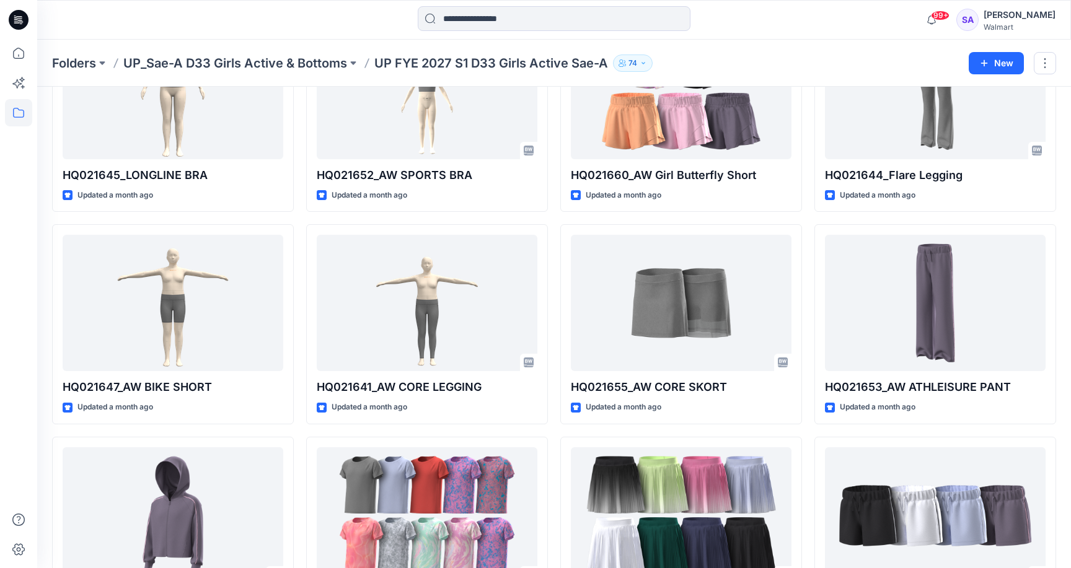
scroll to position [10, 0]
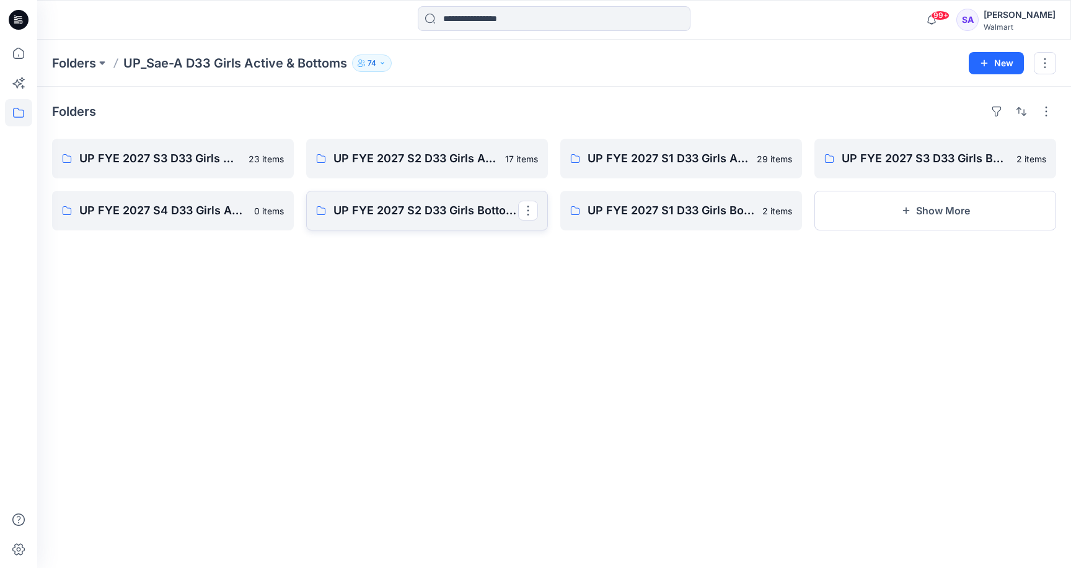
click at [439, 213] on p "UP FYE 2027 S2 D33 Girls Bottoms Sae-A" at bounding box center [425, 210] width 185 height 17
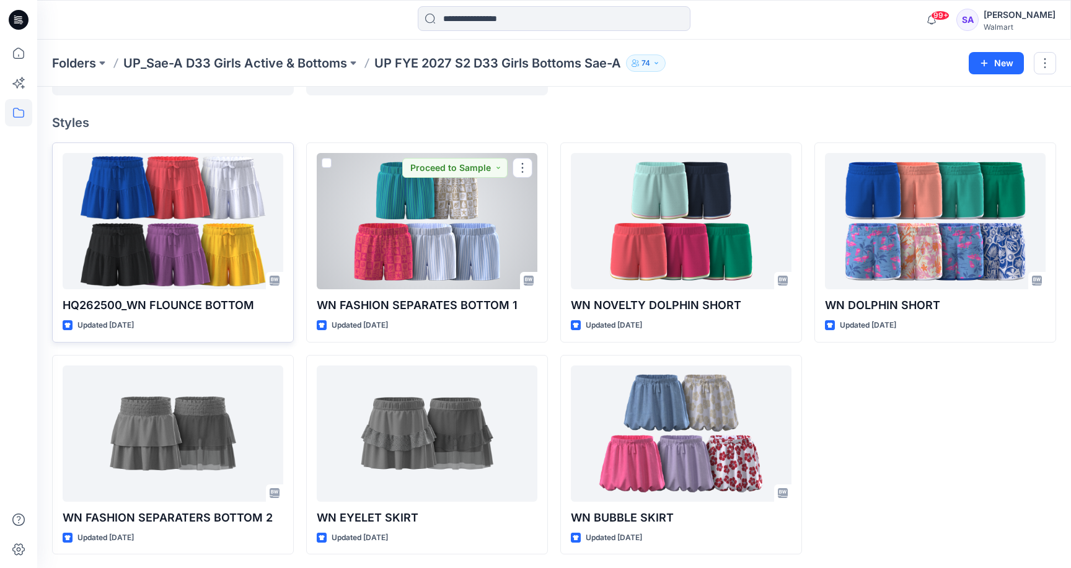
scroll to position [82, 0]
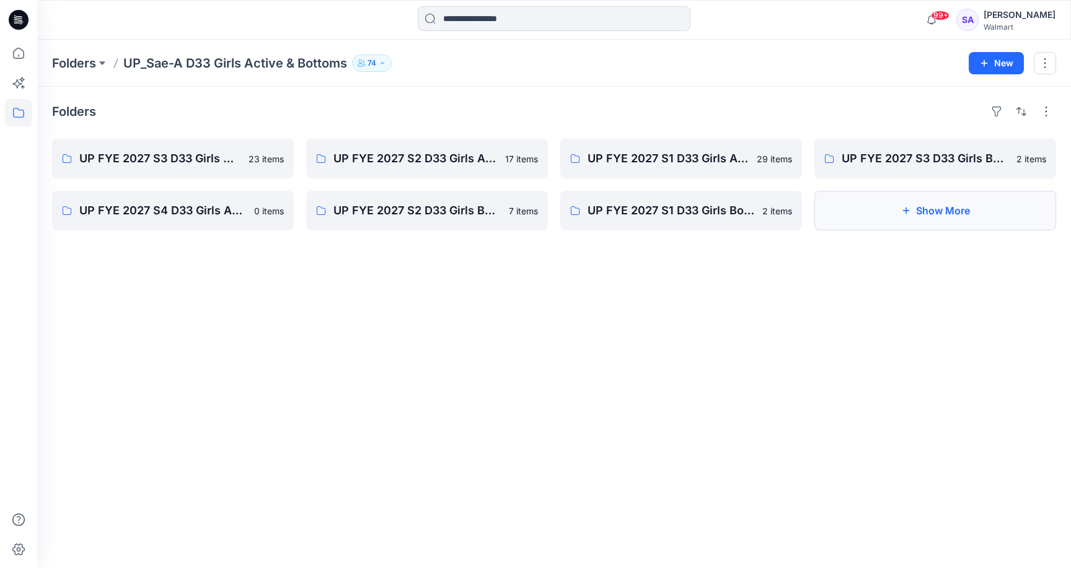
click at [888, 203] on button "Show More" at bounding box center [935, 211] width 242 height 40
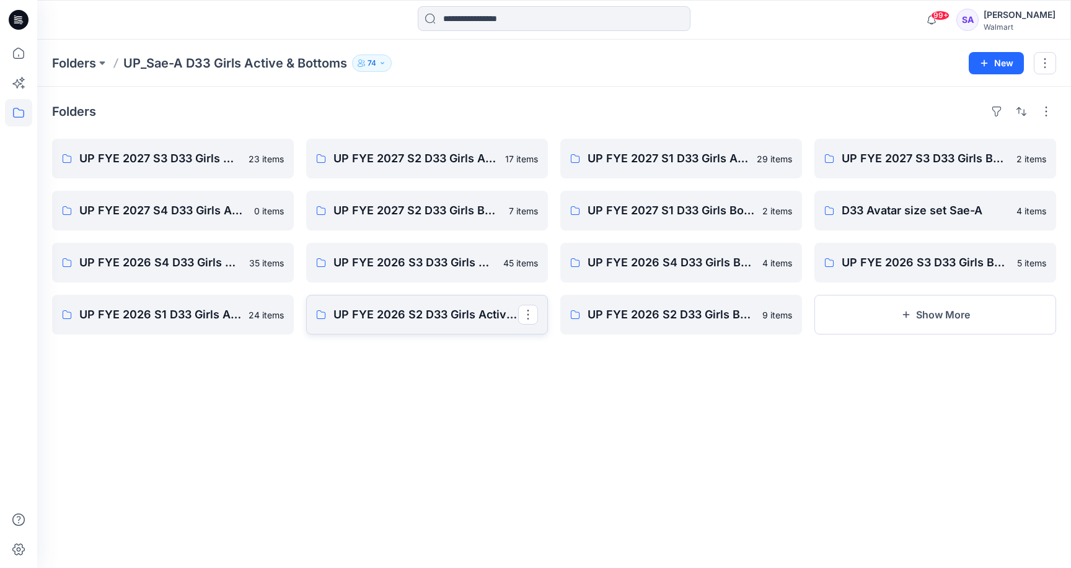
click at [417, 332] on link "UP FYE 2026 S2 D33 Girls Active Sae-A" at bounding box center [427, 315] width 242 height 40
click at [480, 162] on p "UP FYE 2027 S2 D33 Girls Active Sae-A" at bounding box center [425, 158] width 185 height 17
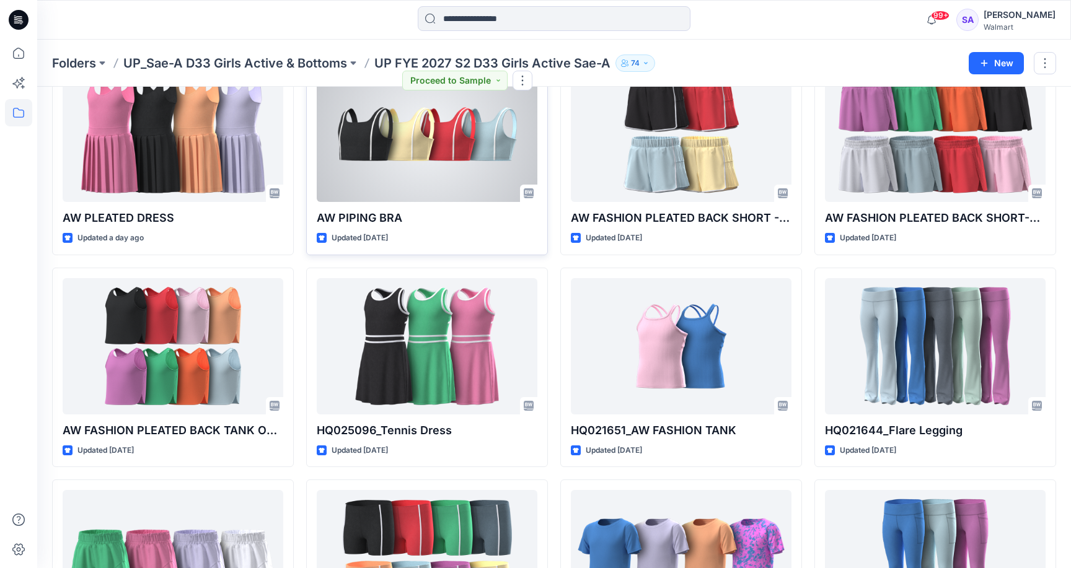
scroll to position [86, 0]
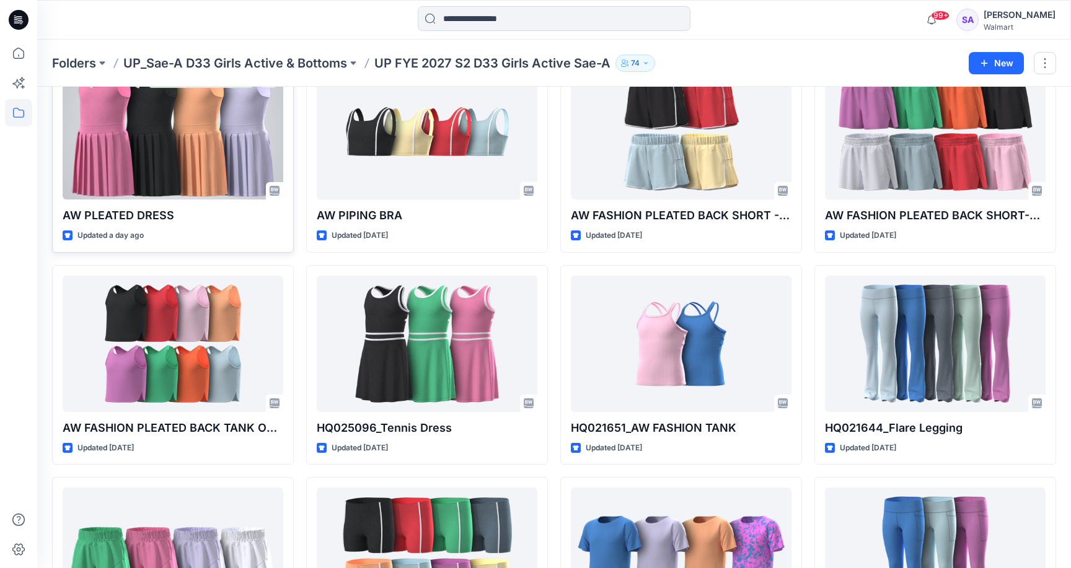
click at [182, 167] on div at bounding box center [173, 131] width 221 height 136
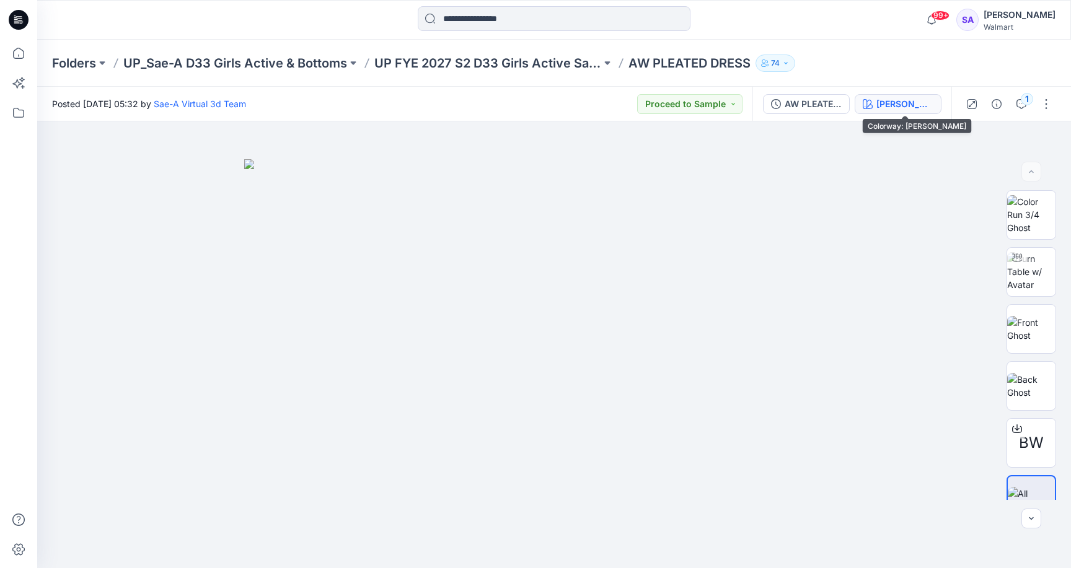
click at [900, 104] on div "[PERSON_NAME]" at bounding box center [904, 104] width 57 height 14
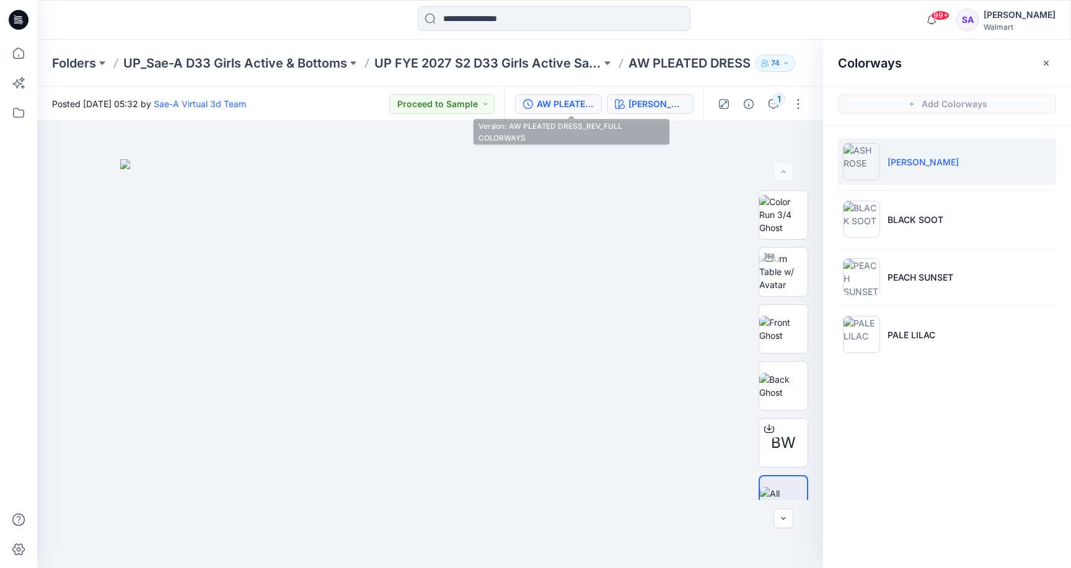
click at [568, 107] on div "AW PLEATED DRESS_REV_FULL COLORWAYS" at bounding box center [565, 104] width 57 height 14
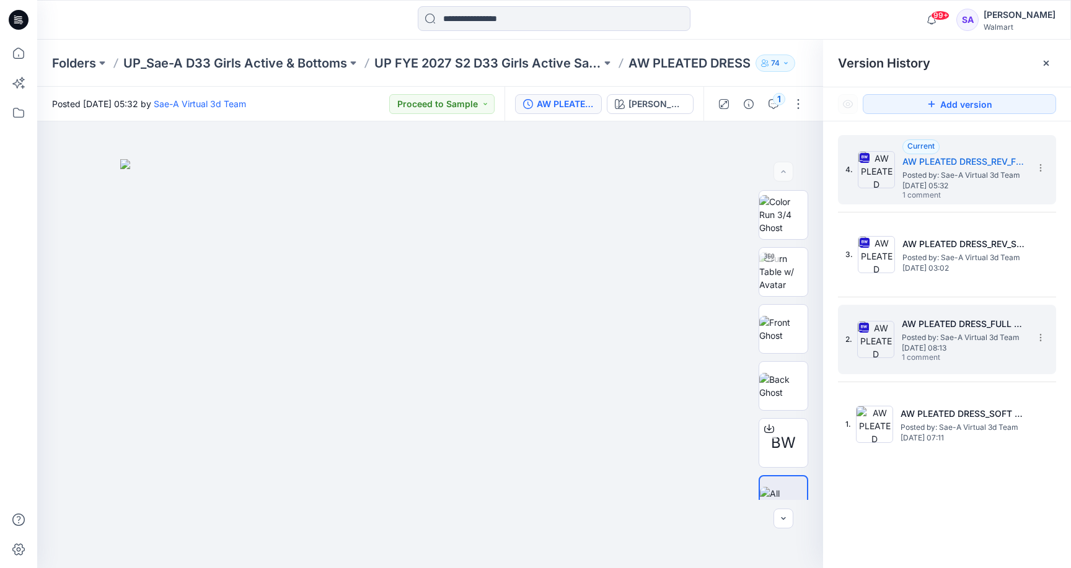
click at [929, 340] on span "Posted by: Sae-A Virtual 3d Team" at bounding box center [964, 338] width 124 height 12
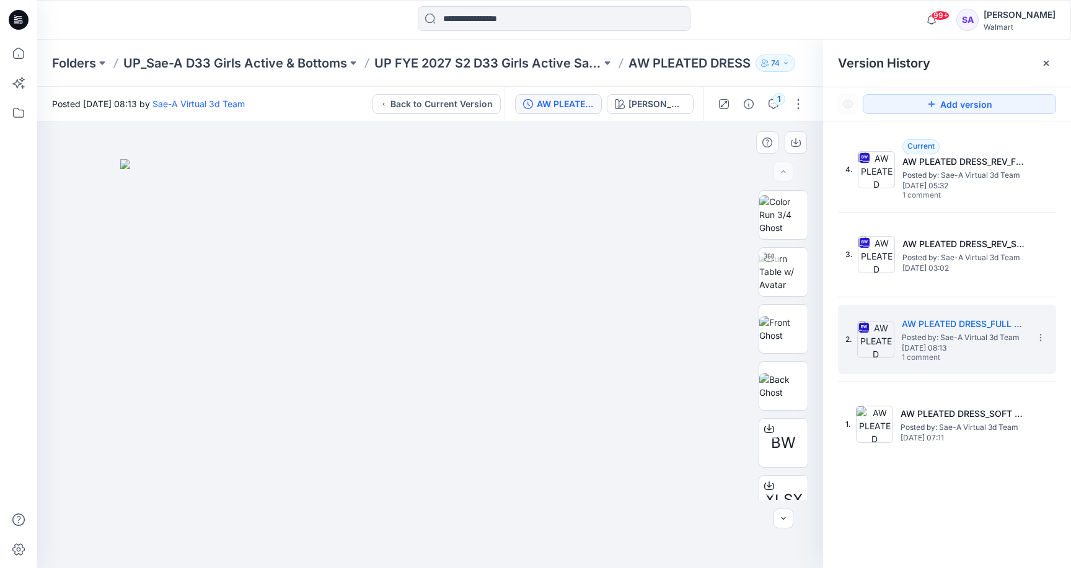
click at [756, 269] on div "BW XLSX" at bounding box center [783, 345] width 79 height 310
click at [783, 269] on img at bounding box center [783, 271] width 48 height 39
click at [438, 549] on icon at bounding box center [431, 531] width 375 height 46
drag, startPoint x: 438, startPoint y: 549, endPoint x: 359, endPoint y: 545, distance: 78.2
click at [359, 545] on icon at bounding box center [431, 531] width 375 height 46
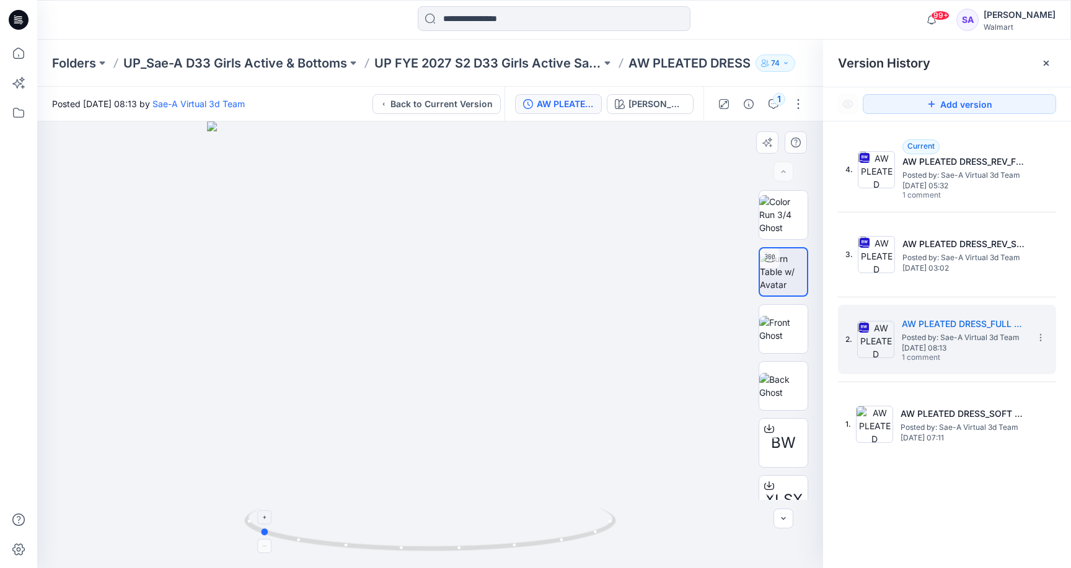
drag, startPoint x: 468, startPoint y: 552, endPoint x: 375, endPoint y: 549, distance: 93.0
click at [375, 549] on icon at bounding box center [431, 531] width 375 height 46
